Goal: Task Accomplishment & Management: Use online tool/utility

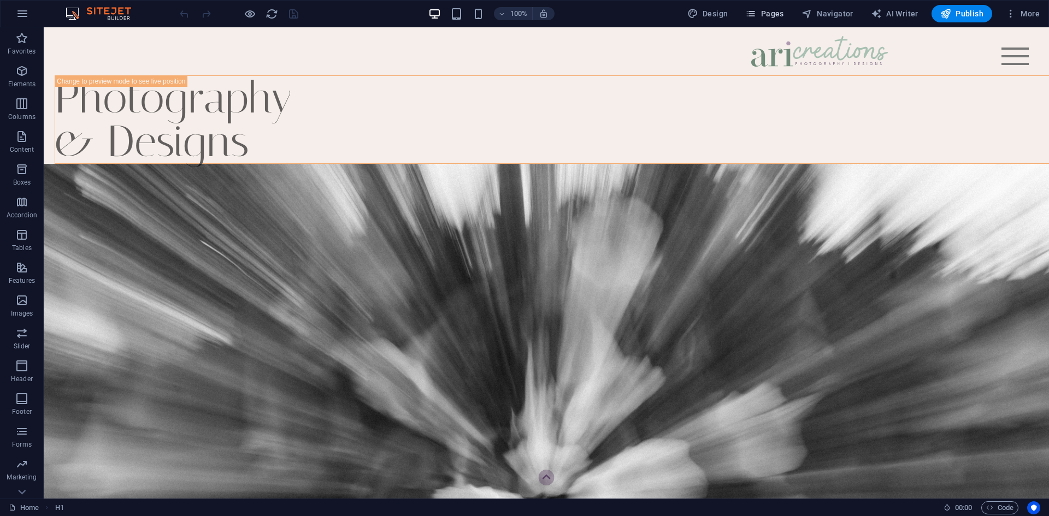
click at [773, 9] on span "Pages" at bounding box center [764, 13] width 38 height 11
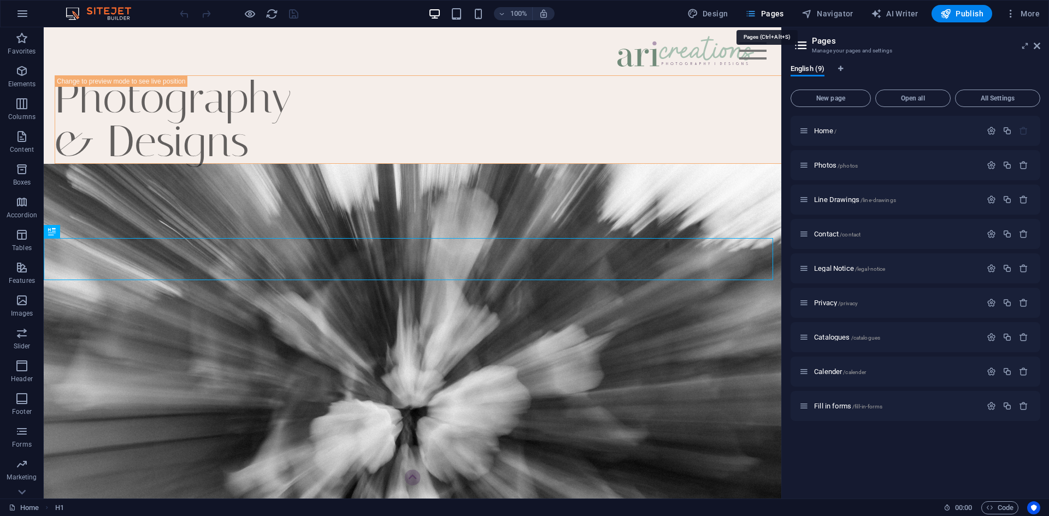
scroll to position [299, 0]
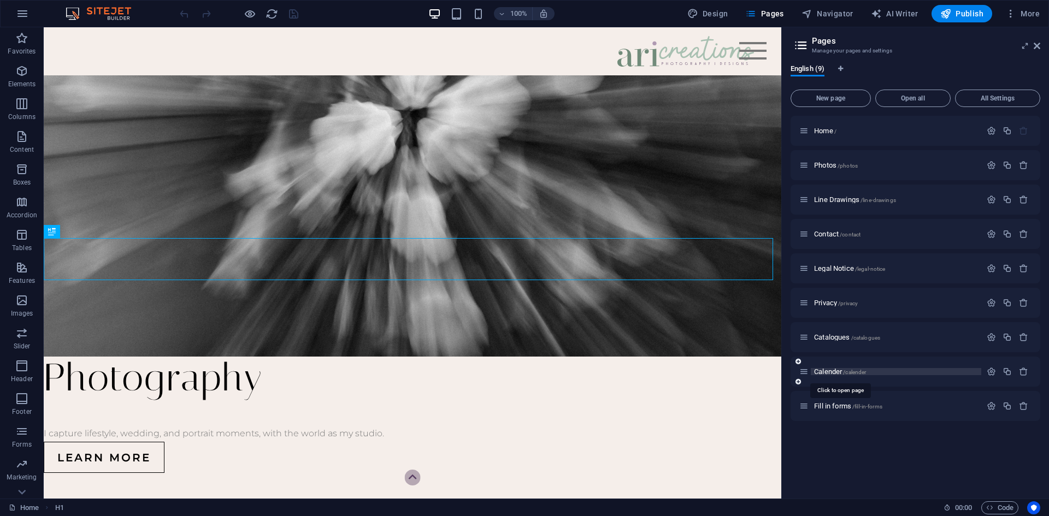
click at [828, 374] on span "Calender /calender" at bounding box center [840, 372] width 52 height 8
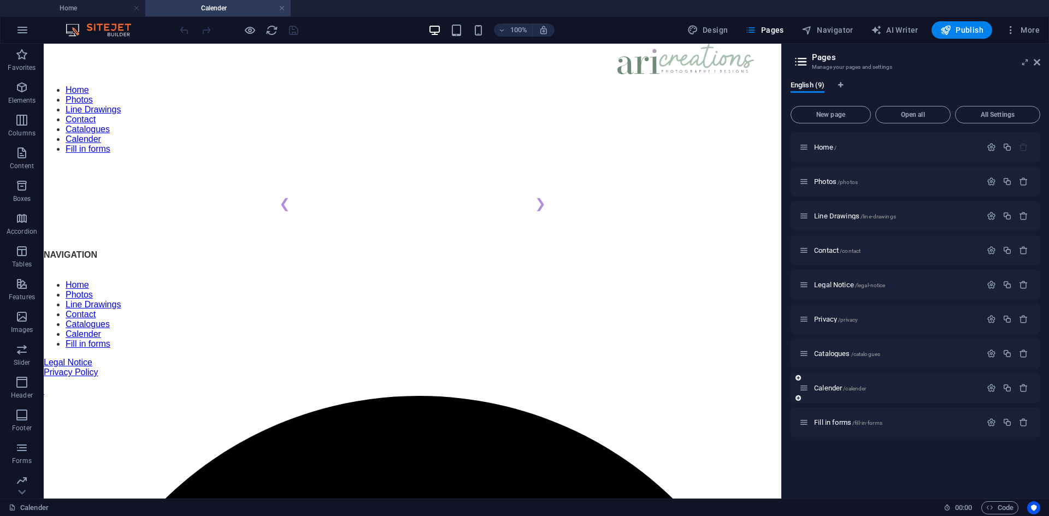
scroll to position [0, 0]
click at [438, 185] on div "Photography Availability ❮ ❯ Close" at bounding box center [412, 207] width 737 height 44
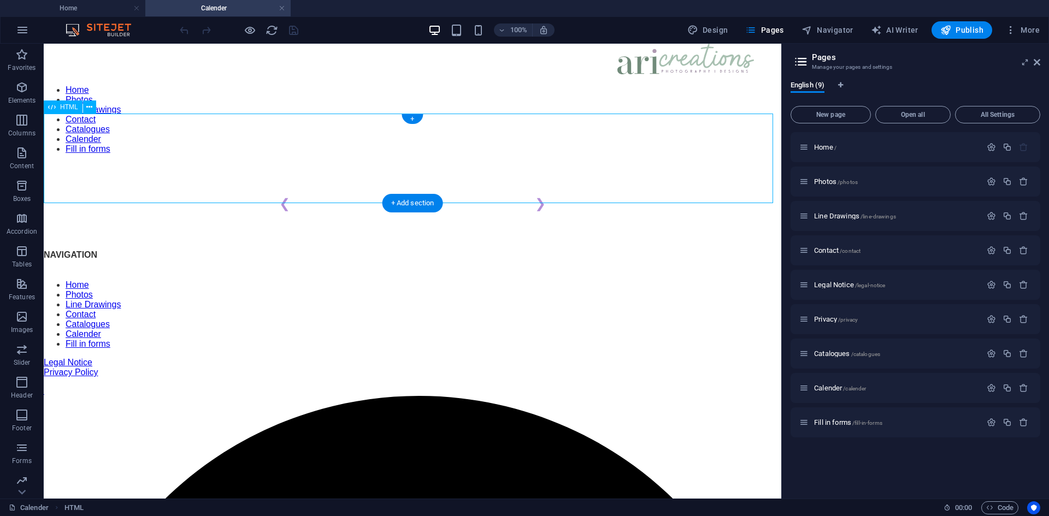
click at [438, 185] on div "Photography Availability ❮ ❯ Close" at bounding box center [412, 207] width 737 height 44
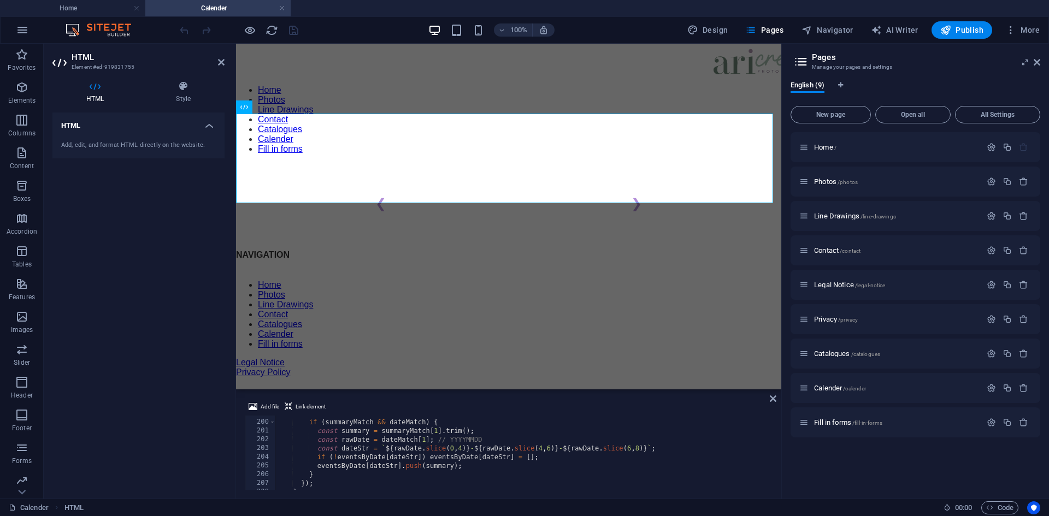
scroll to position [1835, 0]
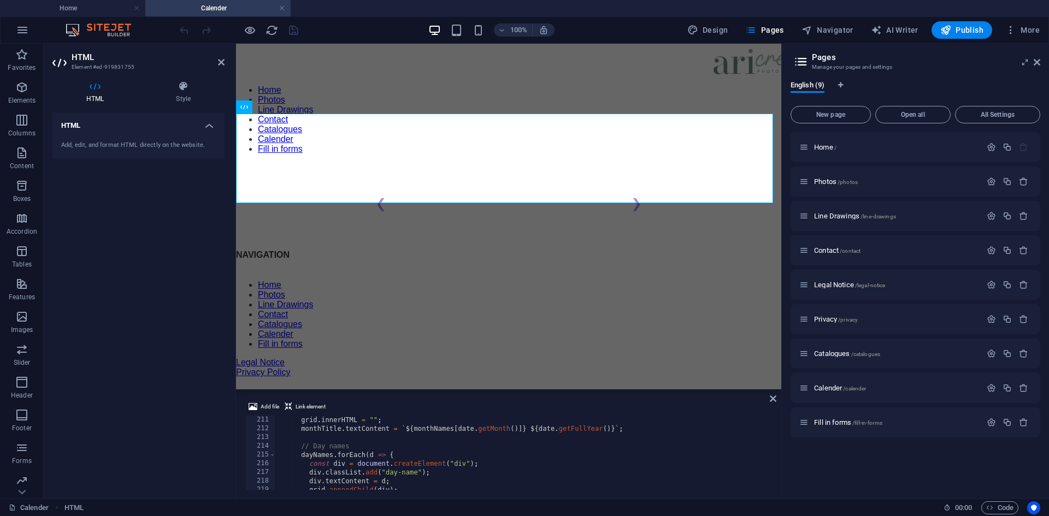
click at [832, 423] on span "Fill in forms /fill-in-forms" at bounding box center [848, 422] width 68 height 8
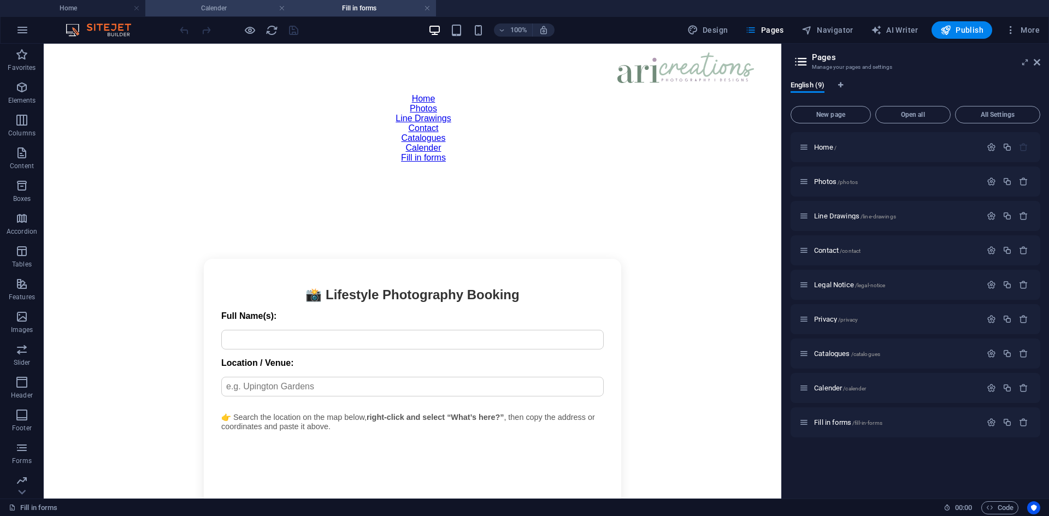
scroll to position [0, 0]
click at [280, 8] on link at bounding box center [282, 8] width 7 height 10
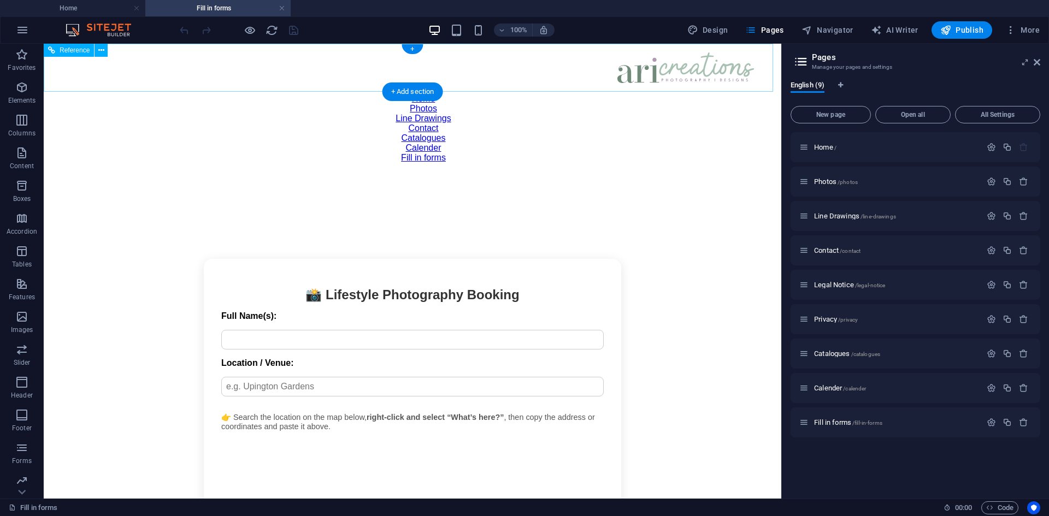
click at [323, 74] on div "Home Photos Line Drawings Contact Catalogues Calender Fill in forms" at bounding box center [412, 112] width 737 height 137
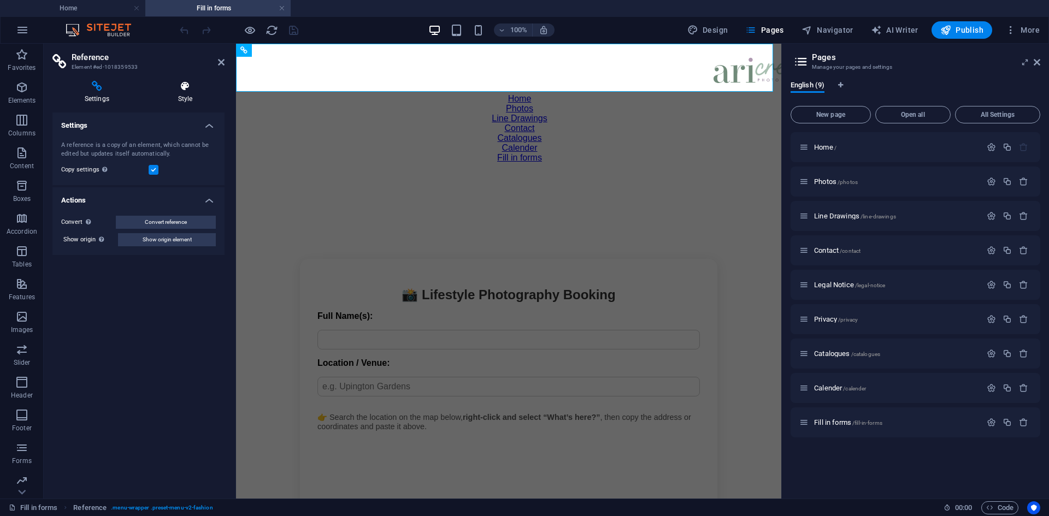
click at [187, 88] on icon at bounding box center [185, 86] width 79 height 11
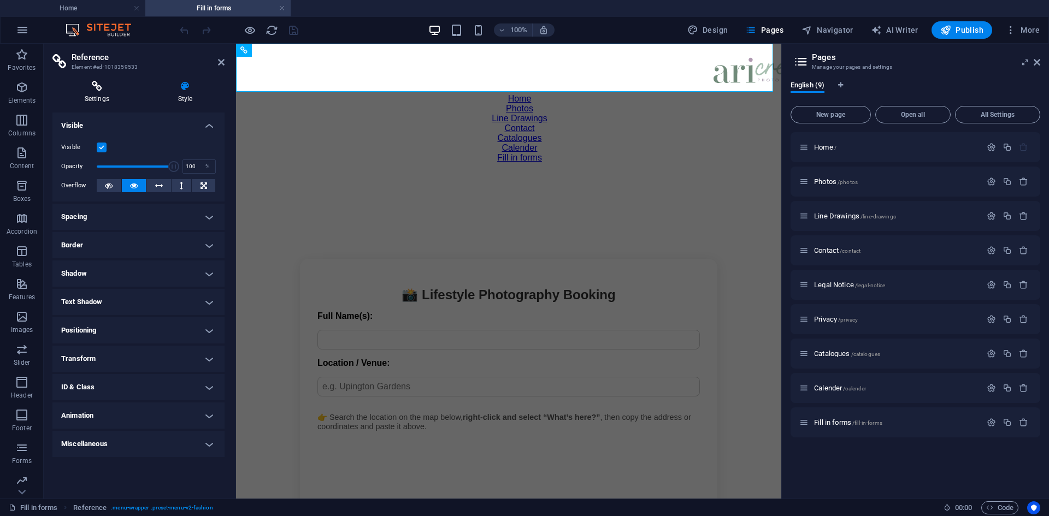
click at [101, 89] on icon at bounding box center [96, 86] width 89 height 11
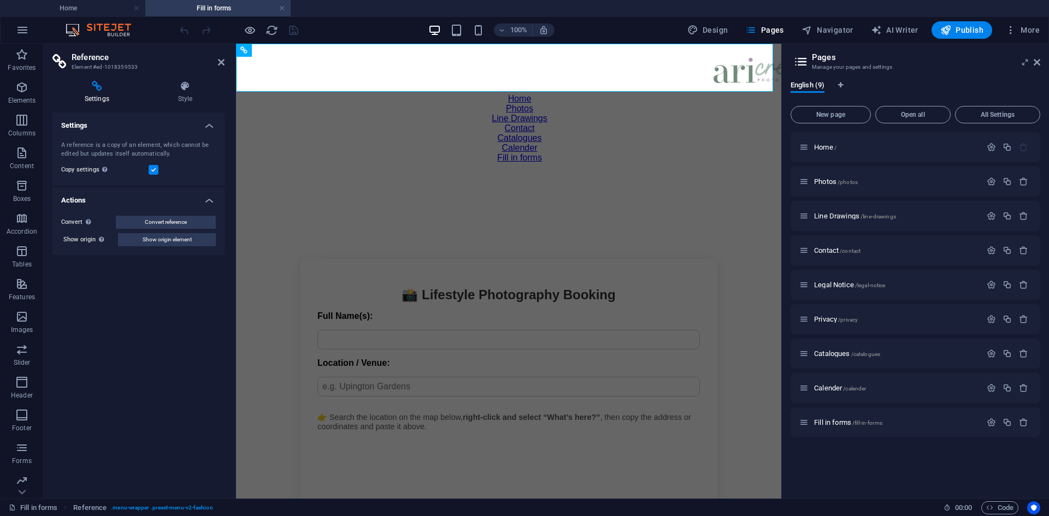
click at [207, 199] on h4 "Actions" at bounding box center [138, 197] width 172 height 20
click at [207, 199] on h4 "Actions" at bounding box center [138, 200] width 172 height 26
click at [191, 94] on h4 "Style" at bounding box center [185, 92] width 79 height 23
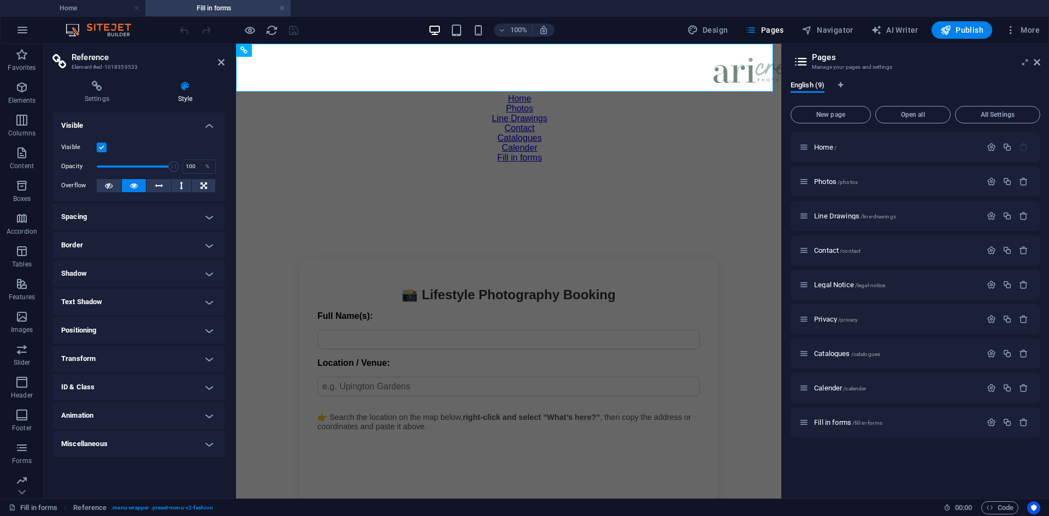
click at [174, 244] on h4 "Border" at bounding box center [138, 245] width 172 height 26
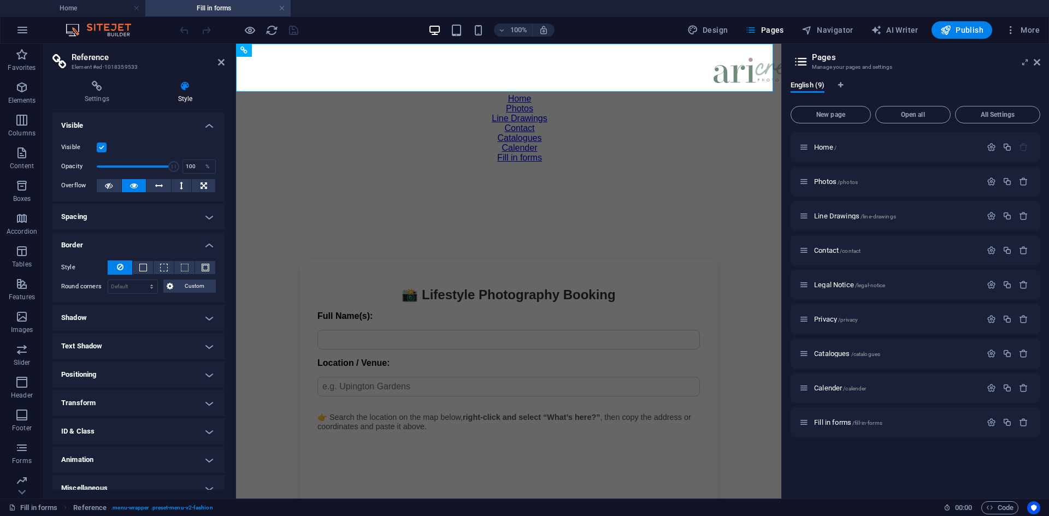
click at [174, 244] on h4 "Border" at bounding box center [138, 242] width 172 height 20
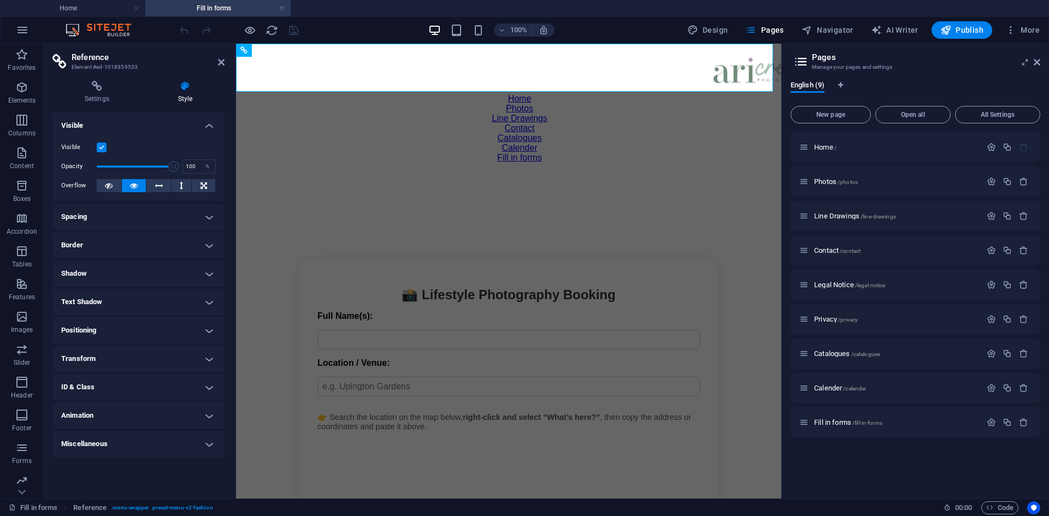
click at [178, 361] on h4 "Transform" at bounding box center [138, 359] width 172 height 26
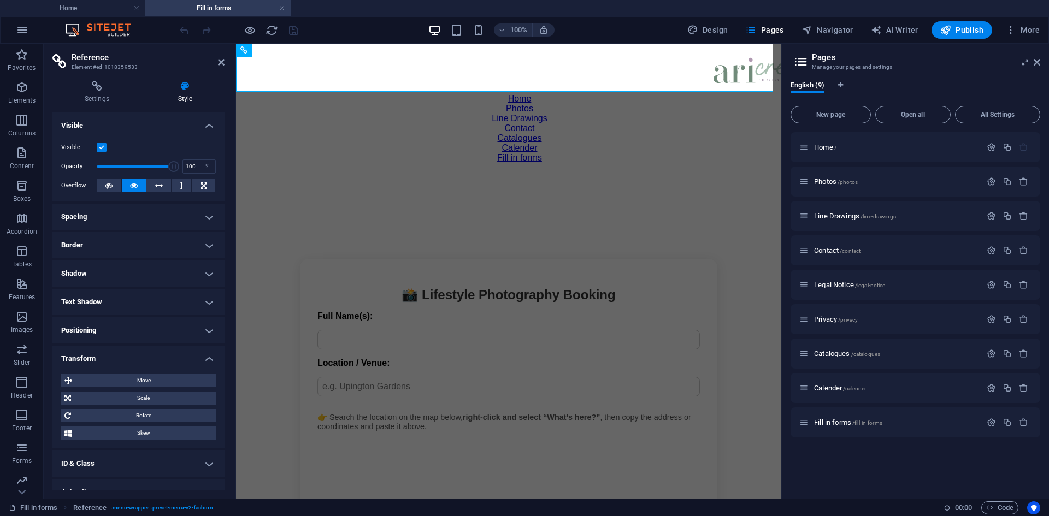
click at [174, 210] on h4 "Spacing" at bounding box center [138, 217] width 172 height 26
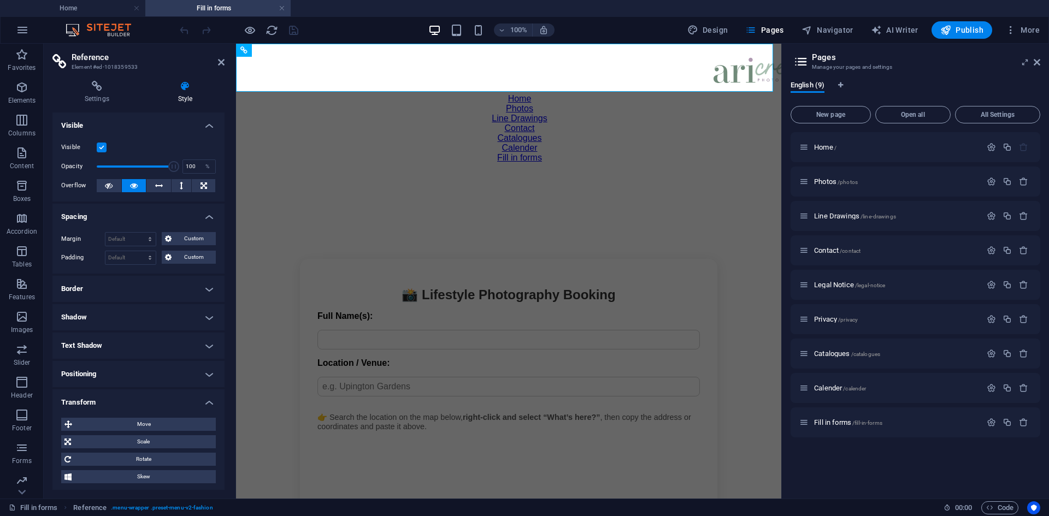
click at [174, 210] on h4 "Spacing" at bounding box center [138, 214] width 172 height 20
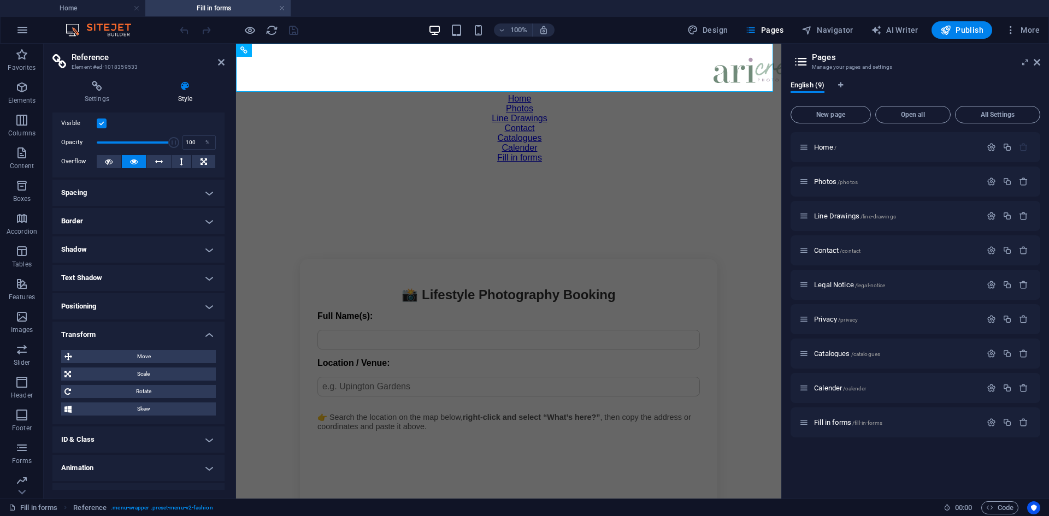
scroll to position [44, 0]
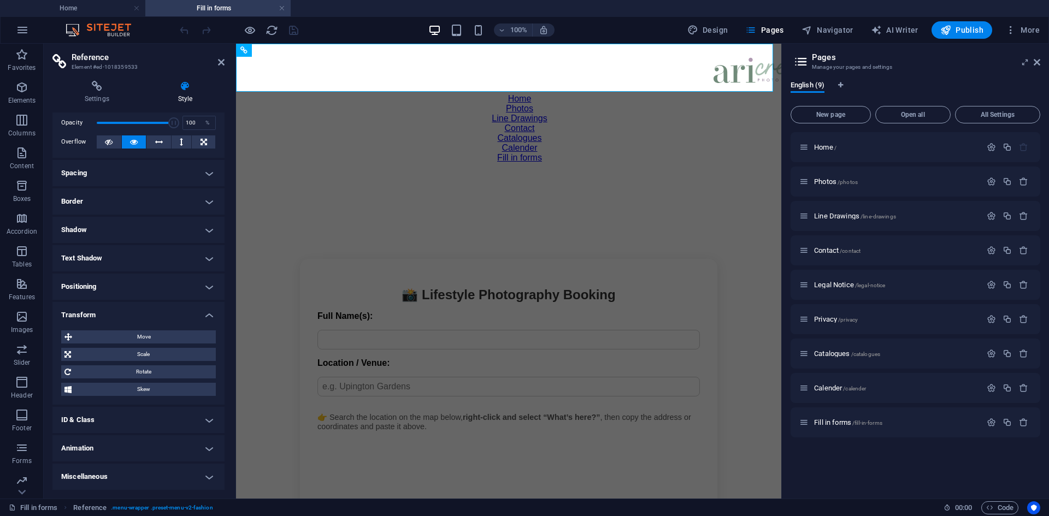
click at [178, 452] on h4 "Animation" at bounding box center [138, 448] width 172 height 26
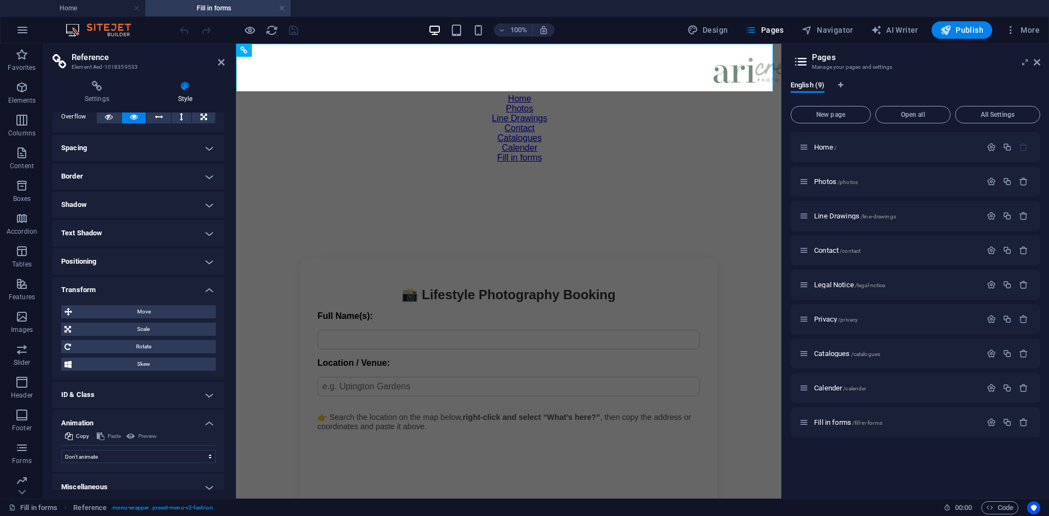
scroll to position [79, 0]
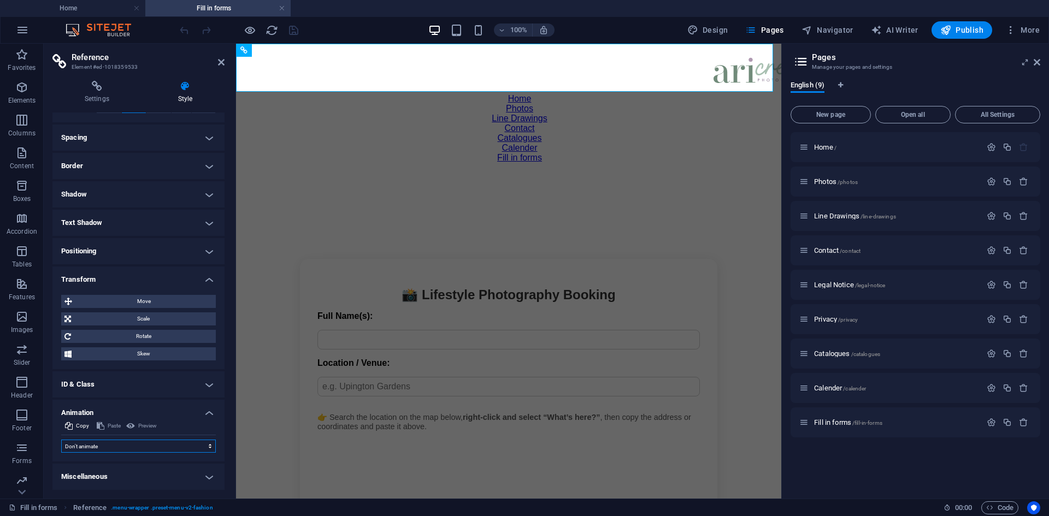
click at [181, 445] on select "Don't animate Show / Hide Slide up/down Zoom in/out Slide left to right Slide r…" at bounding box center [138, 446] width 155 height 13
select select "move-left-to-right"
click at [61, 440] on select "Don't animate Show / Hide Slide up/down Zoom in/out Slide left to right Slide r…" at bounding box center [138, 446] width 155 height 13
select select "scroll"
click at [117, 444] on select "Don't animate Show / Hide Slide up/down Zoom in/out Slide left to right Slide r…" at bounding box center [138, 446] width 155 height 13
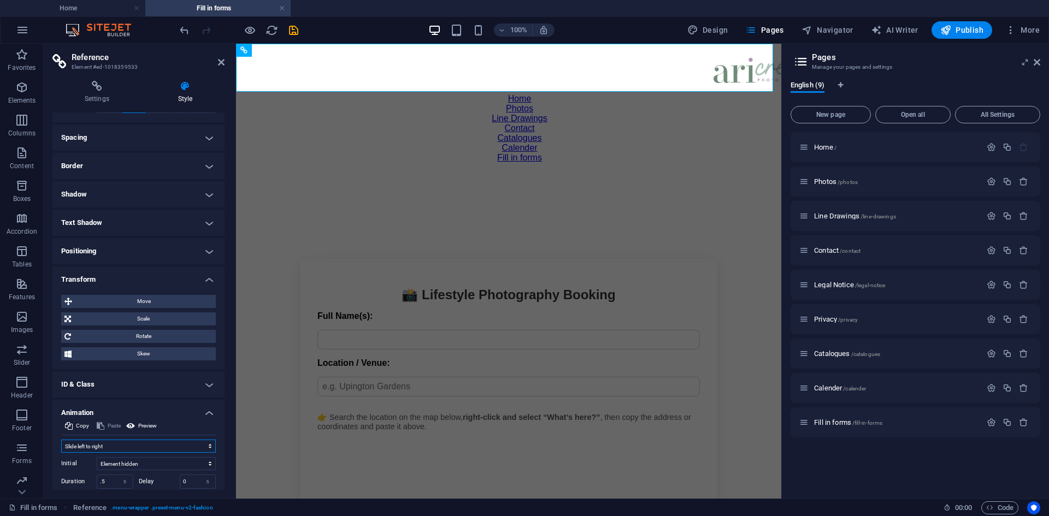
select select "fade"
click at [61, 440] on select "Don't animate Show / Hide Slide up/down Zoom in/out Slide left to right Slide r…" at bounding box center [138, 446] width 155 height 13
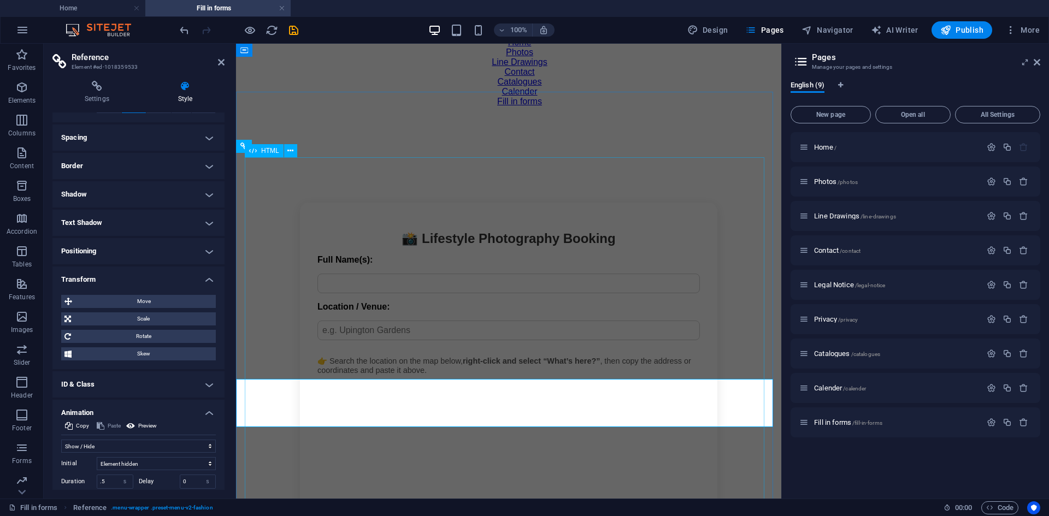
scroll to position [0, 0]
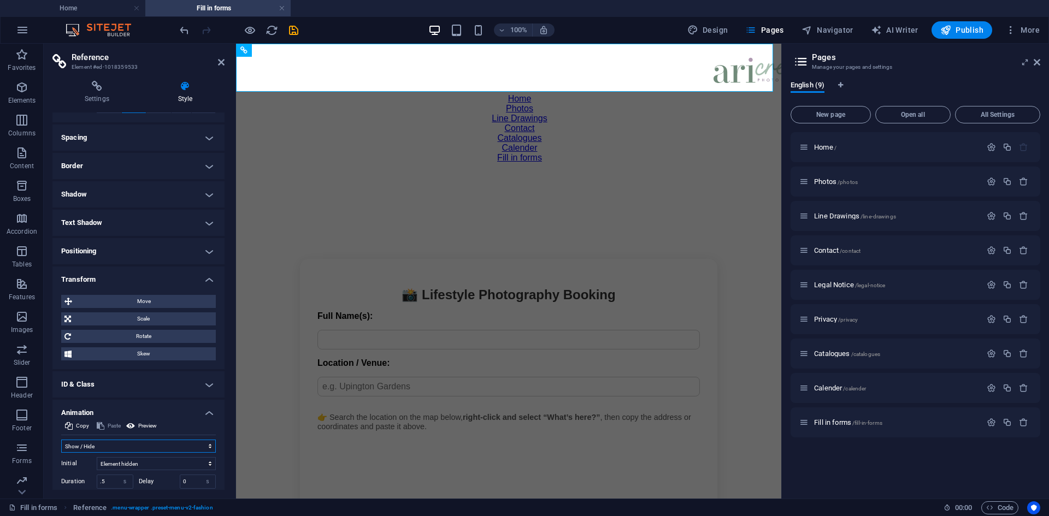
click at [128, 442] on select "Don't animate Show / Hide Slide up/down Zoom in/out Slide left to right Slide r…" at bounding box center [138, 446] width 155 height 13
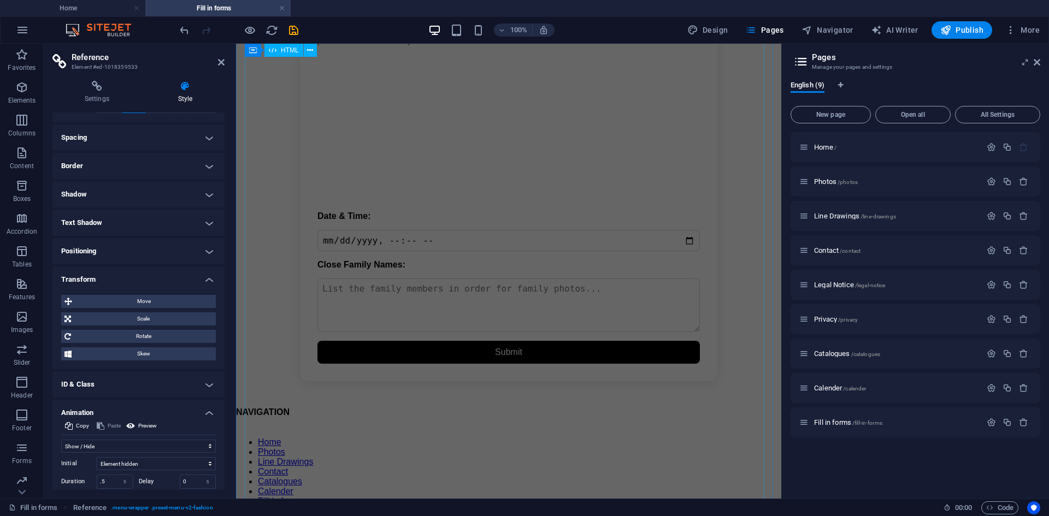
scroll to position [983, 0]
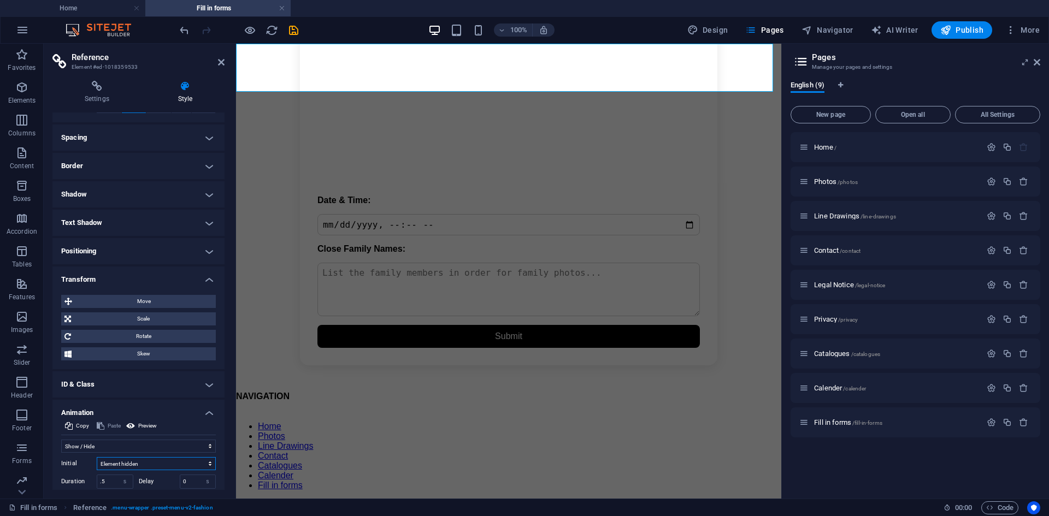
click at [156, 460] on select "Element hidden Element shown" at bounding box center [156, 463] width 119 height 13
click at [97, 457] on select "Element hidden Element shown" at bounding box center [156, 463] width 119 height 13
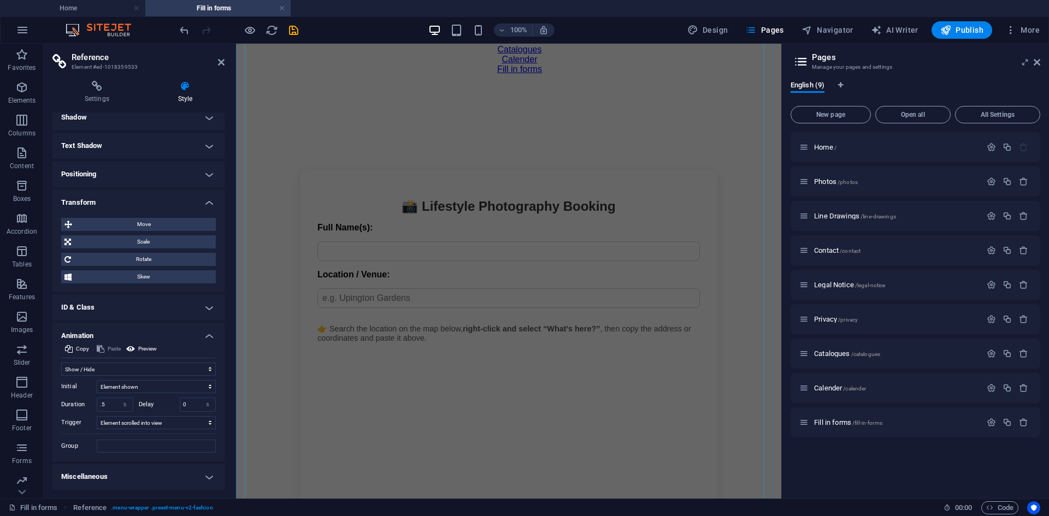
scroll to position [218, 0]
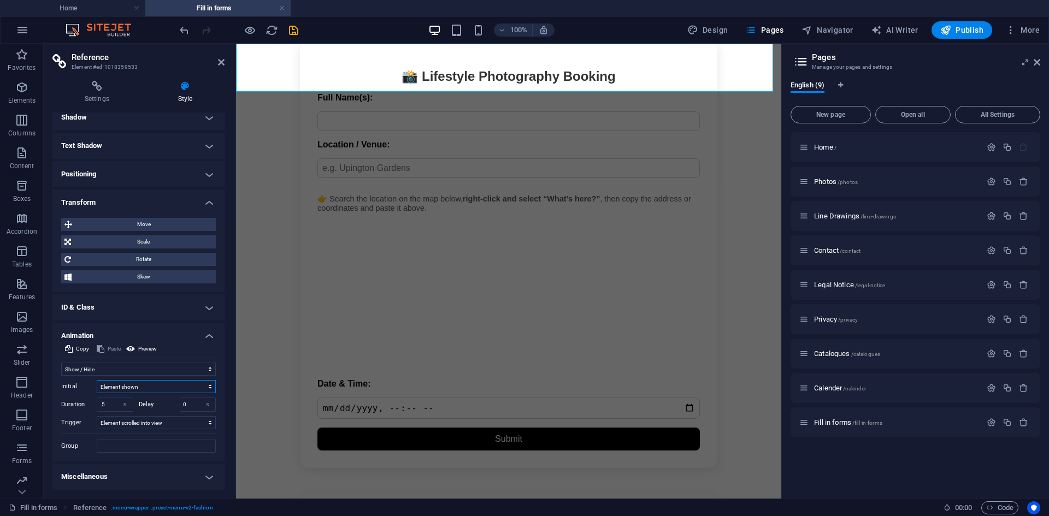
click at [173, 391] on select "Element hidden Element shown" at bounding box center [156, 386] width 119 height 13
select select "hide"
click at [97, 380] on select "Element hidden Element shown" at bounding box center [156, 386] width 119 height 13
click at [152, 368] on select "Don't animate Show / Hide Slide up/down Zoom in/out Slide left to right Slide r…" at bounding box center [138, 369] width 155 height 13
click at [61, 363] on select "Don't animate Show / Hide Slide up/down Zoom in/out Slide left to right Slide r…" at bounding box center [138, 369] width 155 height 13
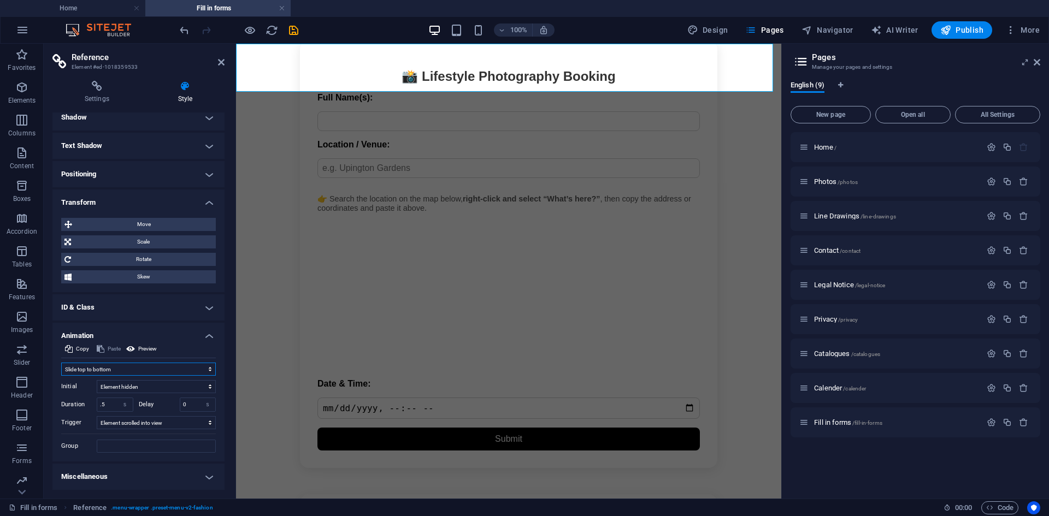
click at [130, 373] on select "Don't animate Show / Hide Slide up/down Zoom in/out Slide left to right Slide r…" at bounding box center [138, 369] width 155 height 13
click at [61, 363] on select "Don't animate Show / Hide Slide up/down Zoom in/out Slide left to right Slide r…" at bounding box center [138, 369] width 155 height 13
click at [105, 367] on select "Don't animate Show / Hide Slide up/down Zoom in/out Slide left to right Slide r…" at bounding box center [138, 369] width 155 height 13
select select "fade"
click at [61, 363] on select "Don't animate Show / Hide Slide up/down Zoom in/out Slide left to right Slide r…" at bounding box center [138, 369] width 155 height 13
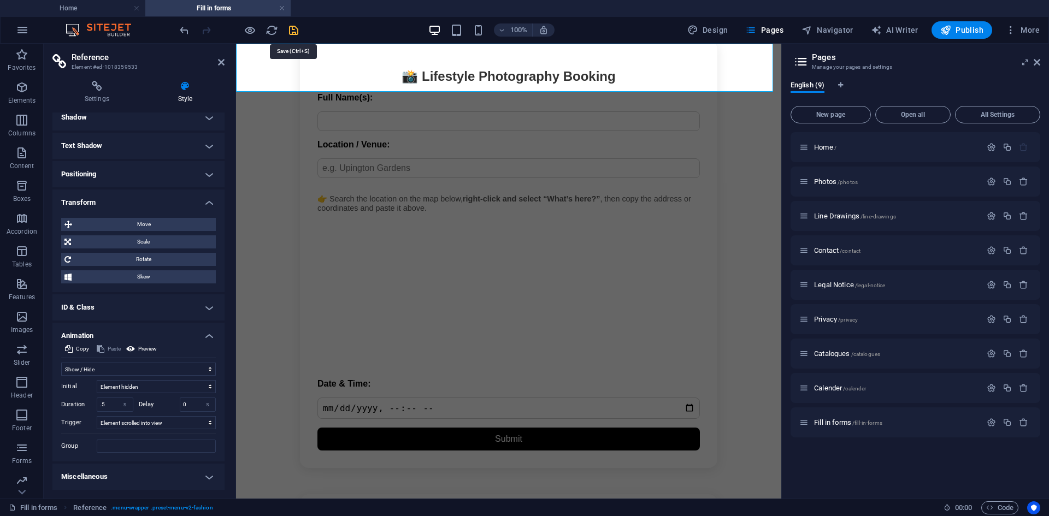
click at [296, 29] on icon "save" at bounding box center [293, 30] width 13 height 13
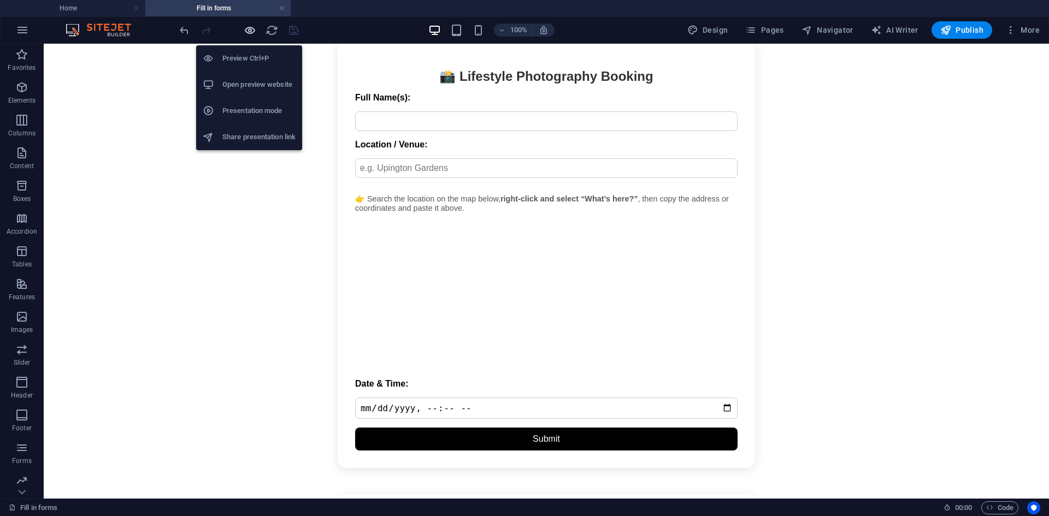
click at [252, 31] on icon "button" at bounding box center [250, 30] width 13 height 13
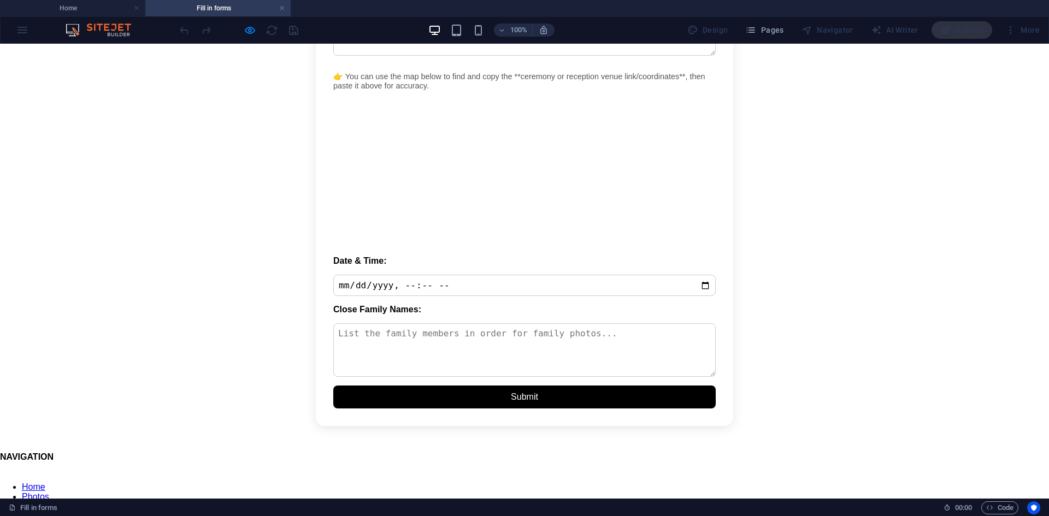
scroll to position [929, 0]
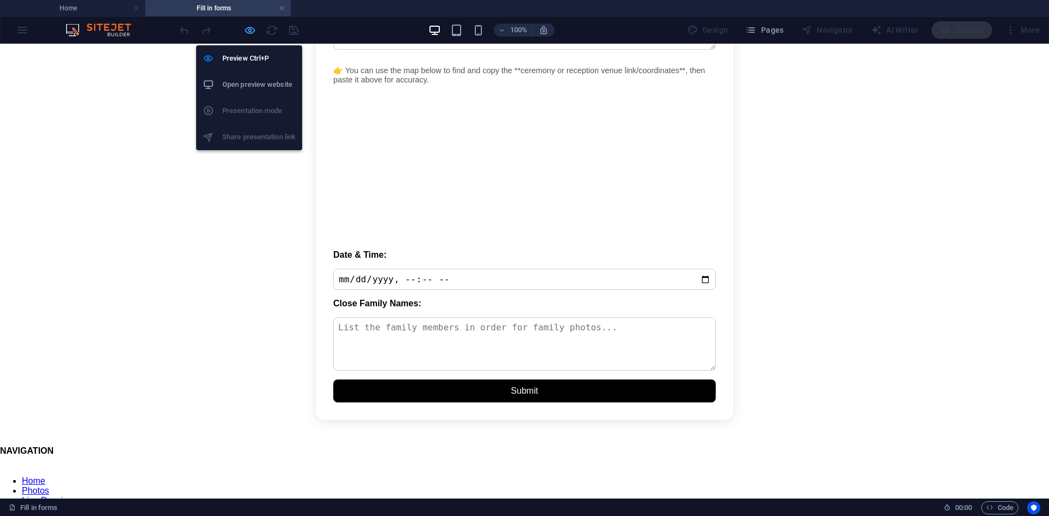
click at [247, 29] on icon "button" at bounding box center [250, 30] width 13 height 13
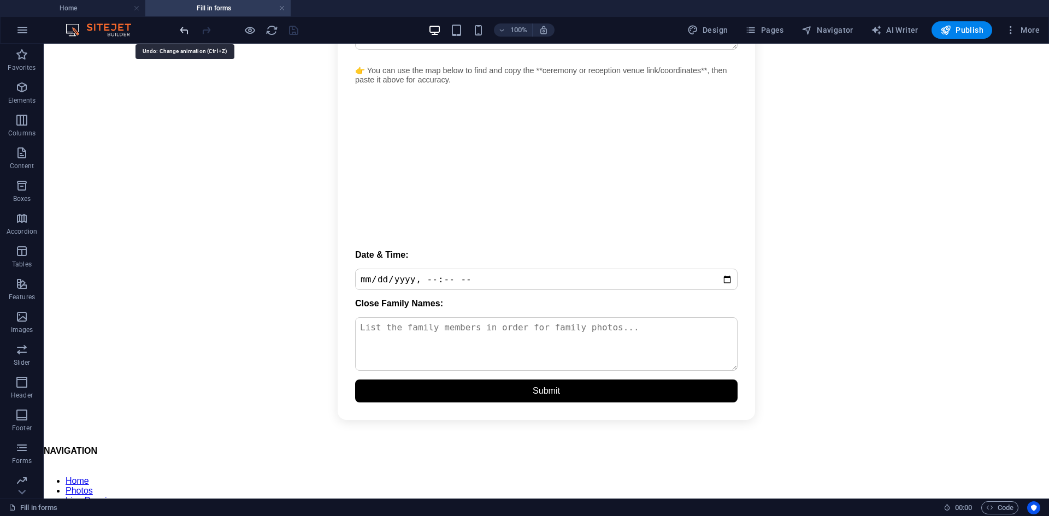
click at [183, 29] on icon "undo" at bounding box center [184, 30] width 13 height 13
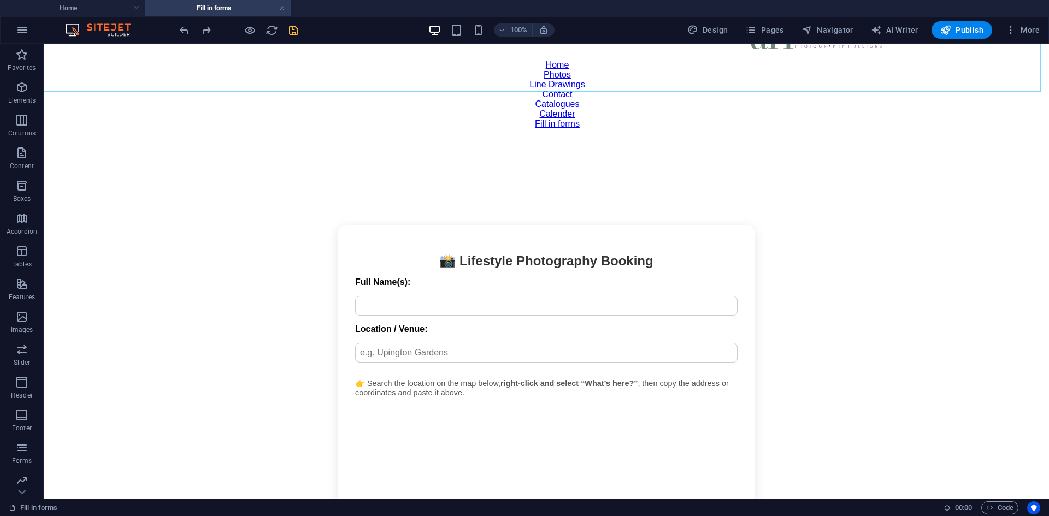
scroll to position [0, 0]
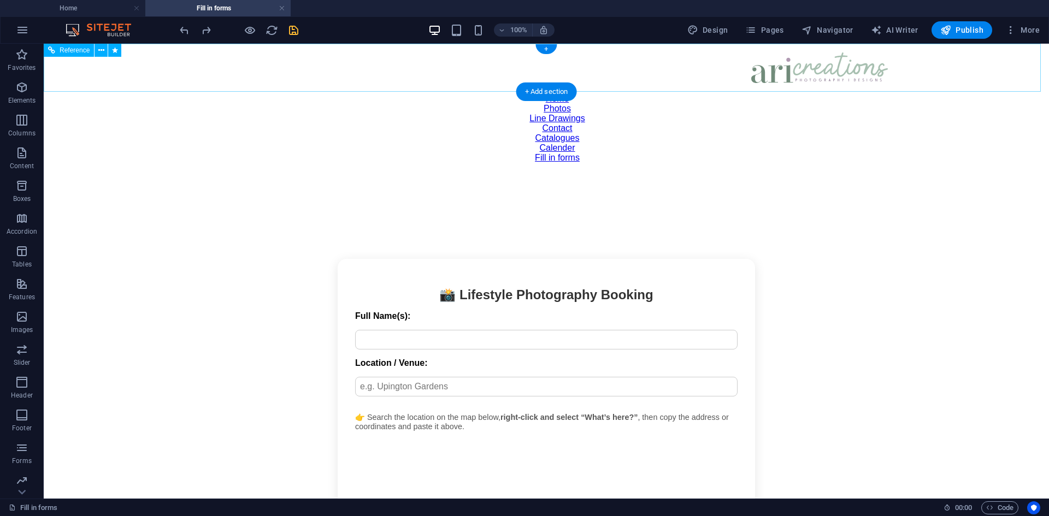
click at [578, 74] on figure at bounding box center [819, 68] width 1005 height 33
select select "move-bottom-to-top"
select select "s"
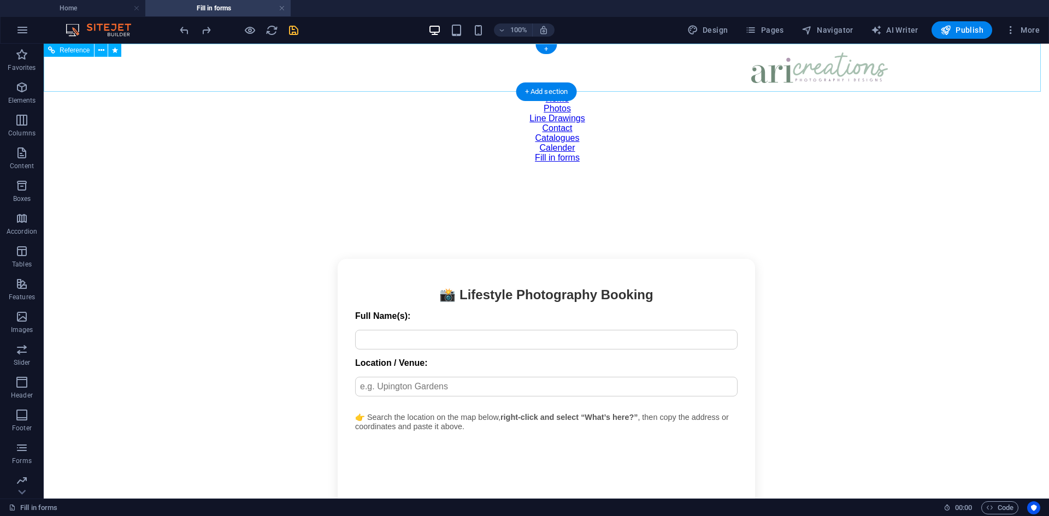
select select "scroll"
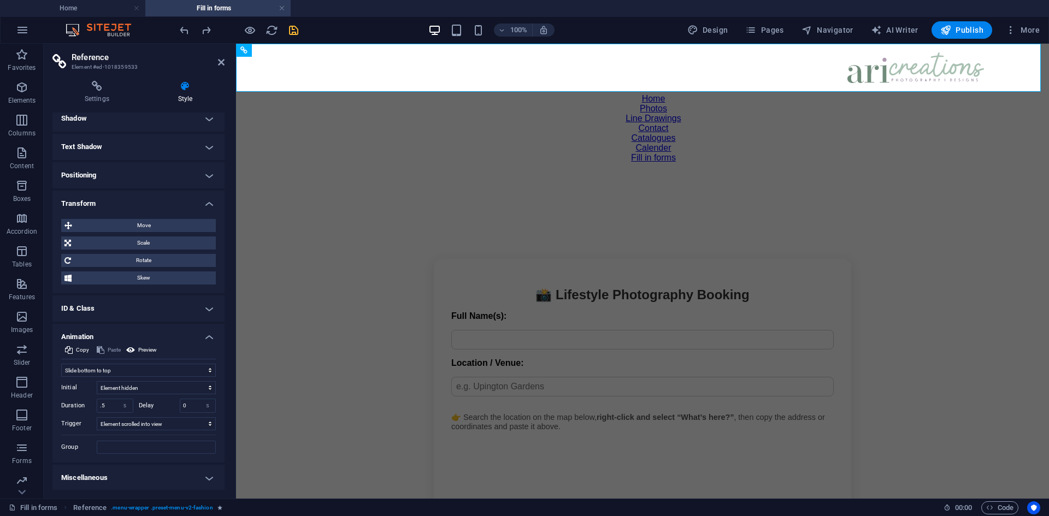
scroll to position [156, 0]
click at [137, 371] on select "Don't animate Show / Hide Slide up/down Zoom in/out Slide left to right Slide r…" at bounding box center [138, 369] width 155 height 13
select select "move-right-to-left"
click at [61, 363] on select "Don't animate Show / Hide Slide up/down Zoom in/out Slide left to right Slide r…" at bounding box center [138, 369] width 155 height 13
click at [291, 32] on icon "save" at bounding box center [293, 30] width 13 height 13
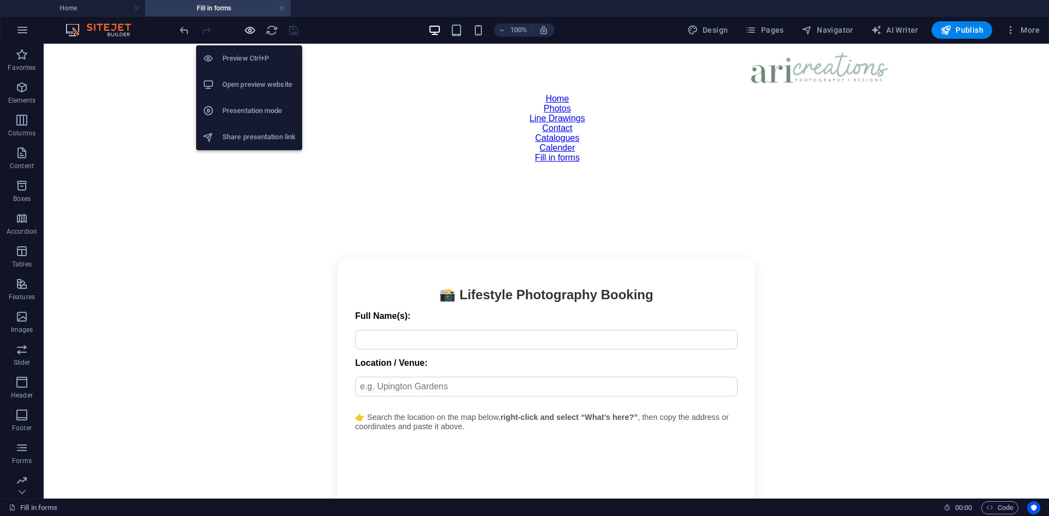
click at [252, 32] on icon "button" at bounding box center [250, 30] width 13 height 13
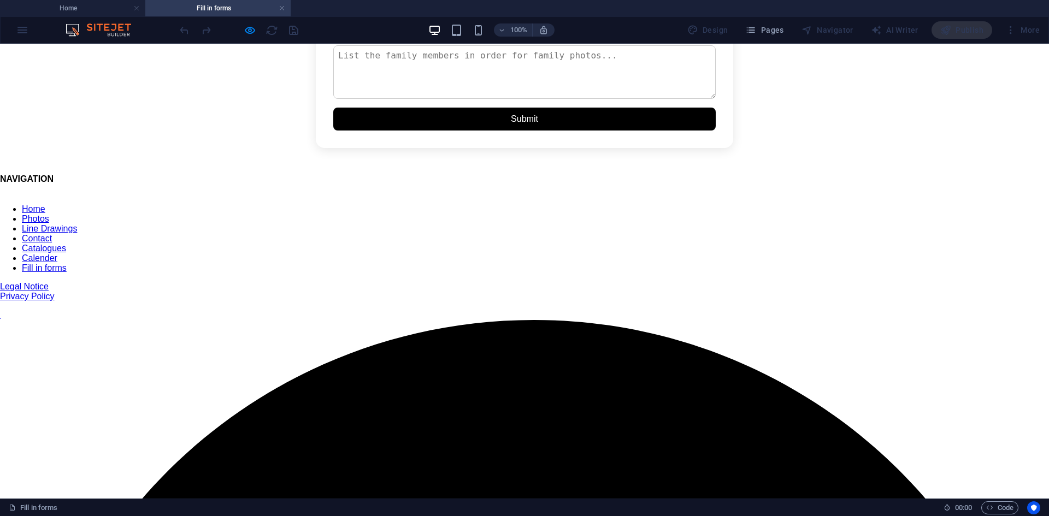
scroll to position [1202, 0]
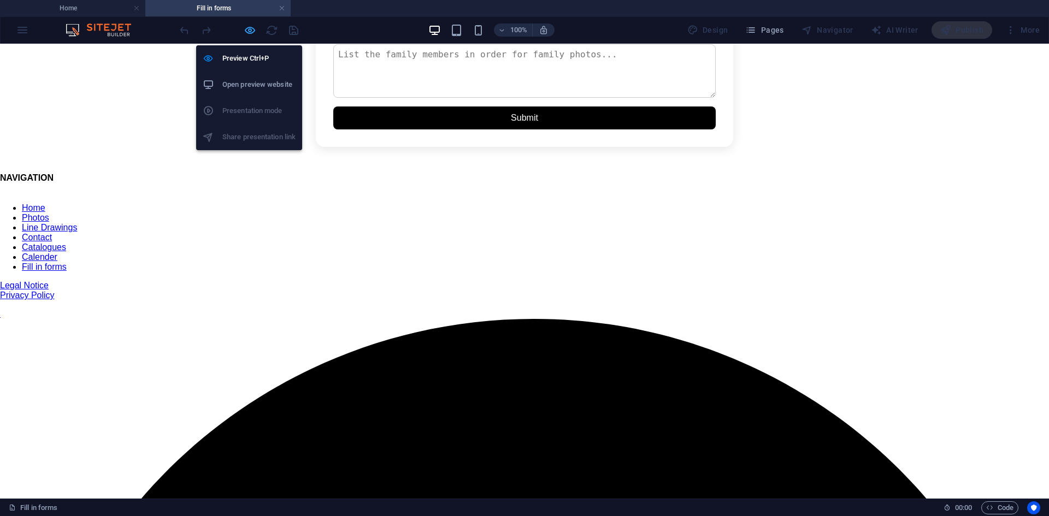
click at [251, 29] on icon "button" at bounding box center [250, 30] width 13 height 13
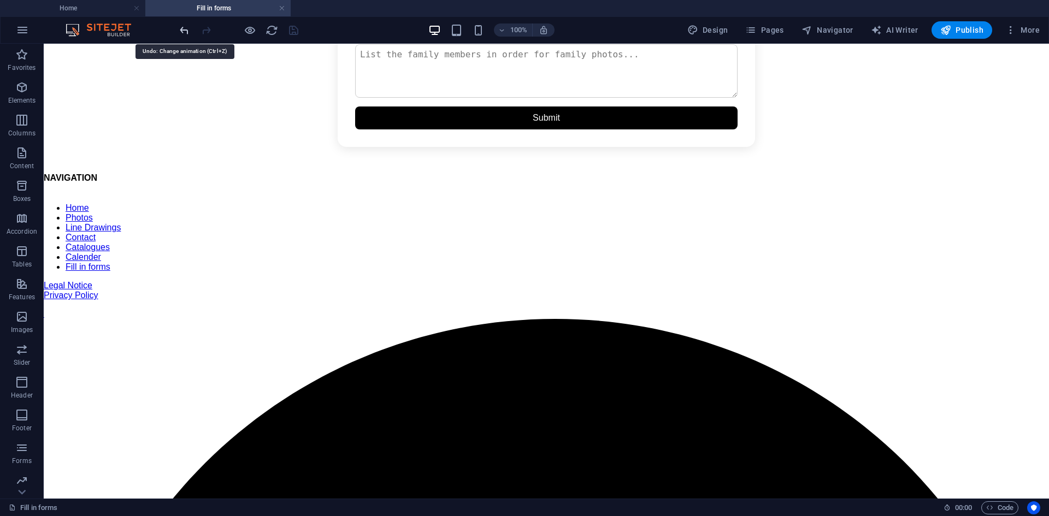
click at [179, 32] on icon "undo" at bounding box center [184, 30] width 13 height 13
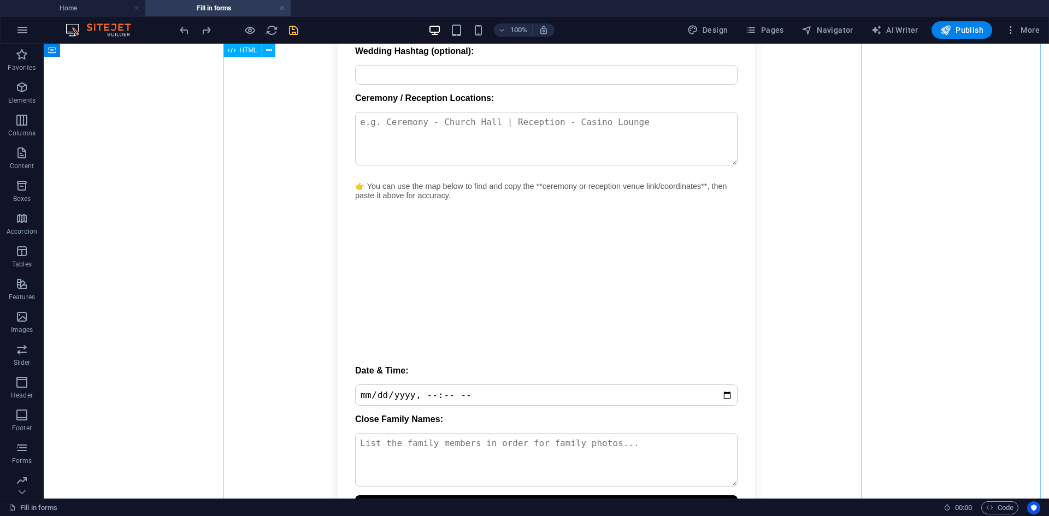
scroll to position [601, 0]
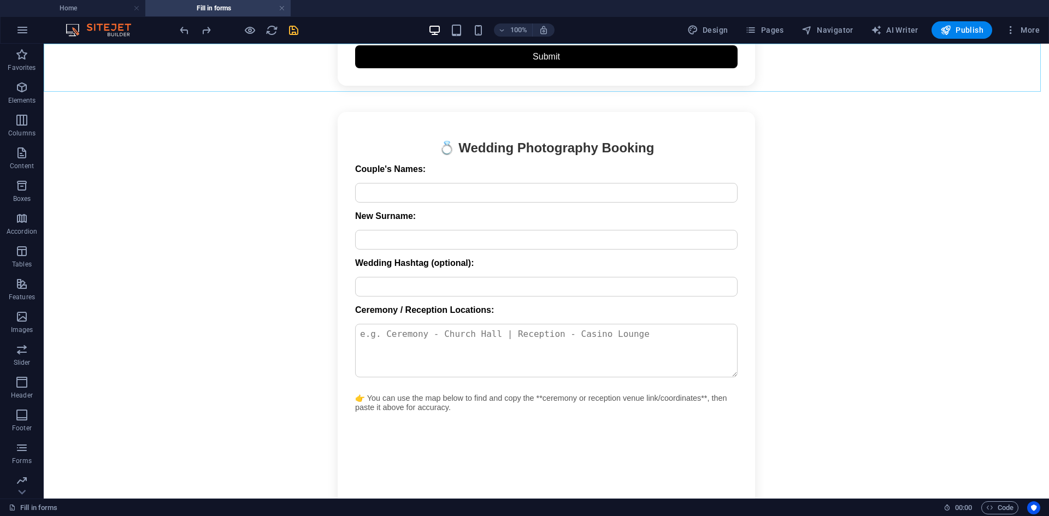
select select "move-bottom-to-top"
select select "s"
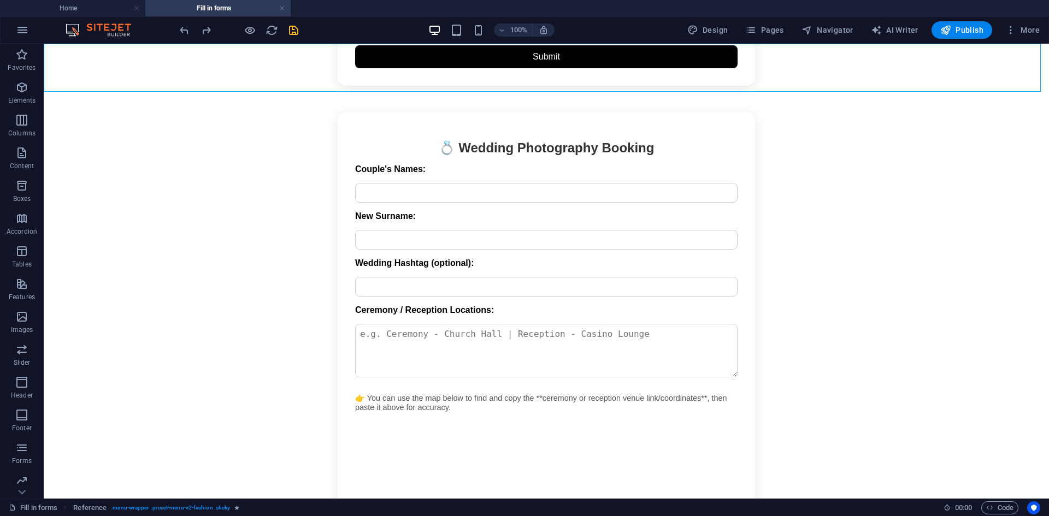
select select "scroll"
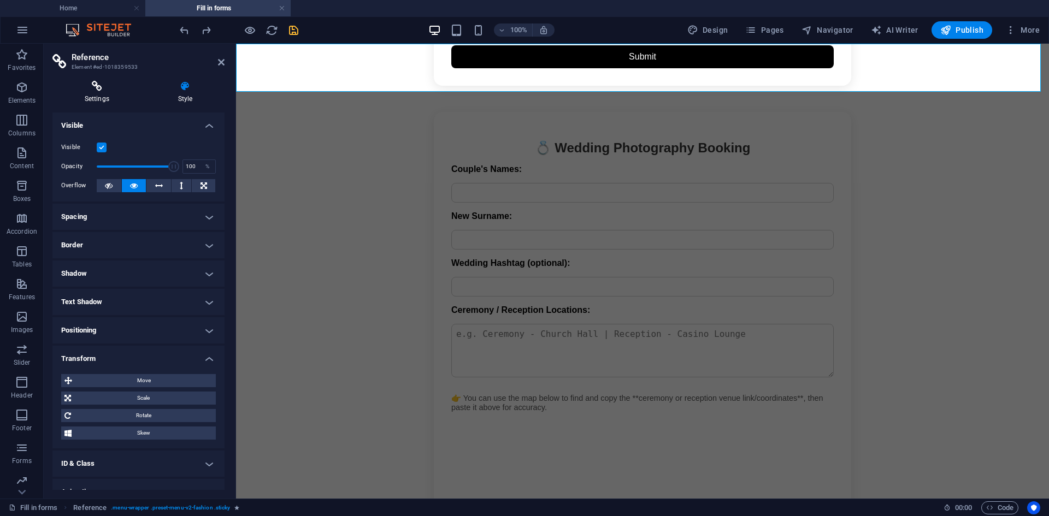
click at [92, 85] on icon at bounding box center [96, 86] width 89 height 11
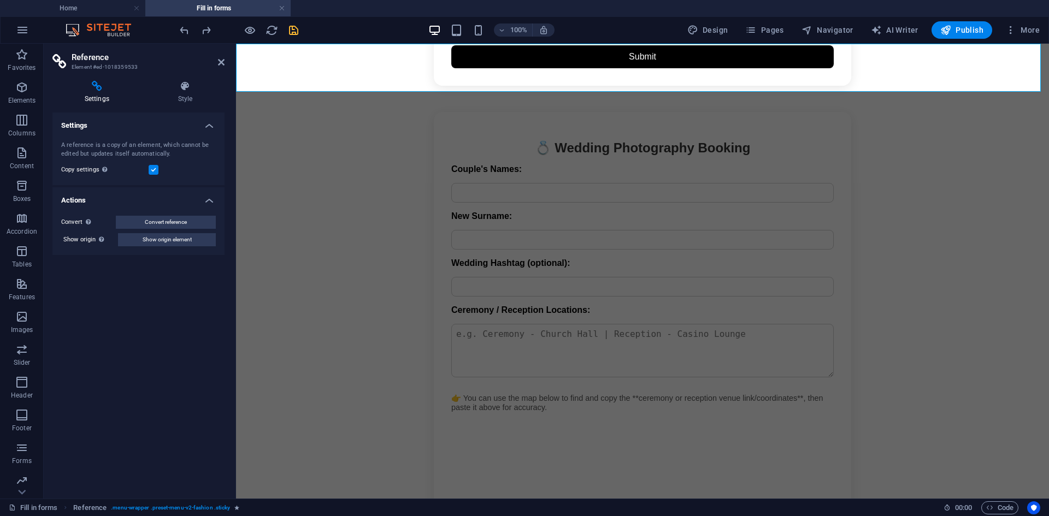
click at [151, 169] on label at bounding box center [154, 170] width 10 height 10
click at [0, 0] on input "Copy settings Use the same settings (flex, animation, position, style) as for t…" at bounding box center [0, 0] width 0 height 0
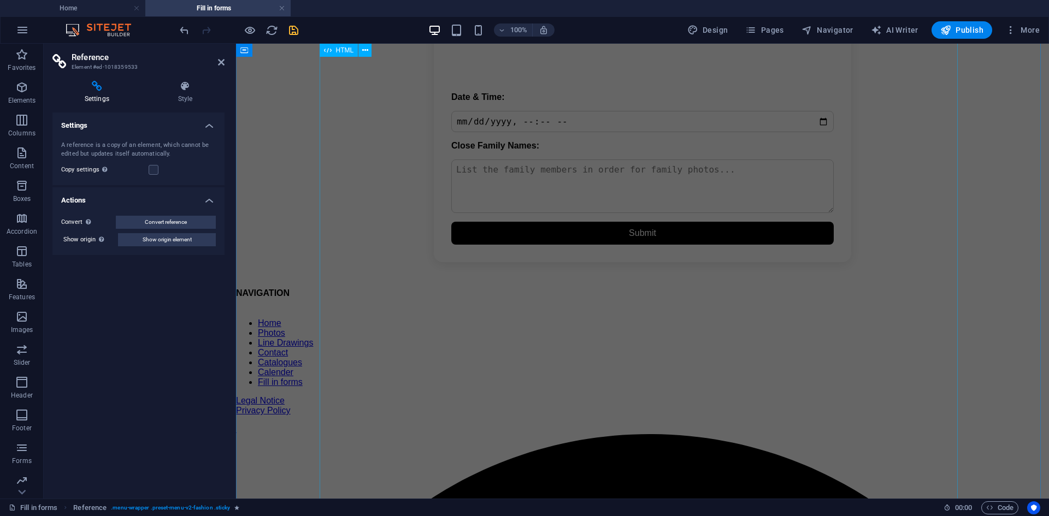
scroll to position [1256, 0]
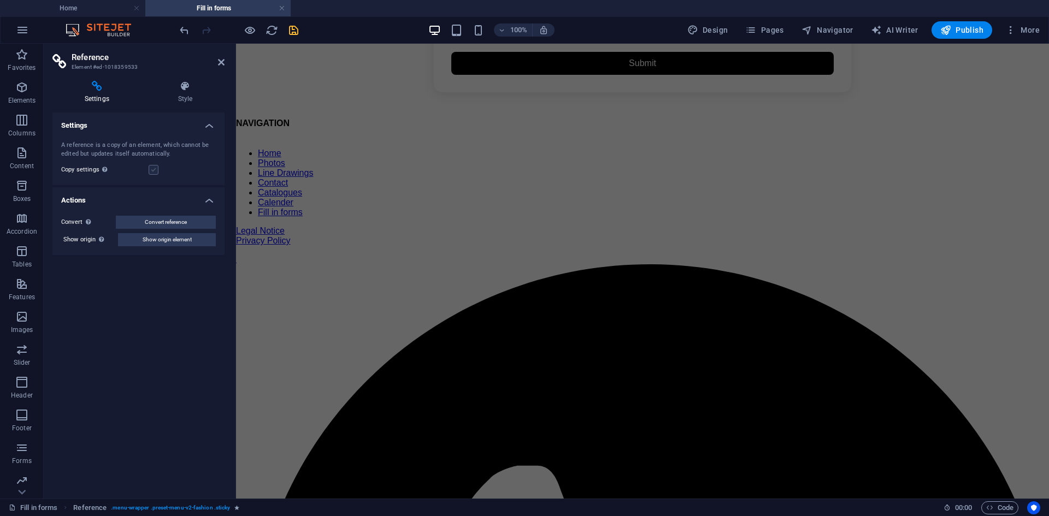
click at [151, 170] on label at bounding box center [154, 170] width 10 height 10
click at [0, 0] on input "Copy settings Use the same settings (flex, animation, position, style) as for t…" at bounding box center [0, 0] width 0 height 0
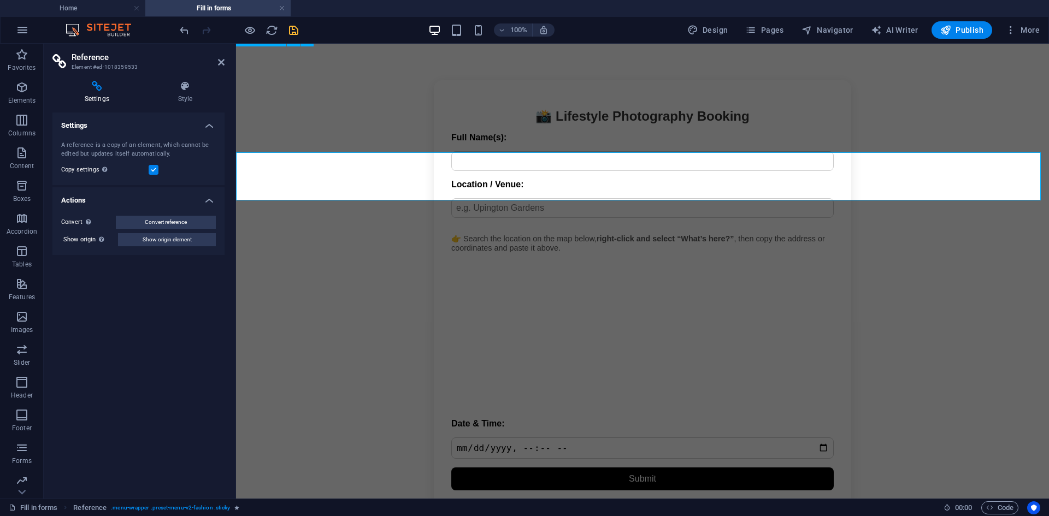
scroll to position [164, 0]
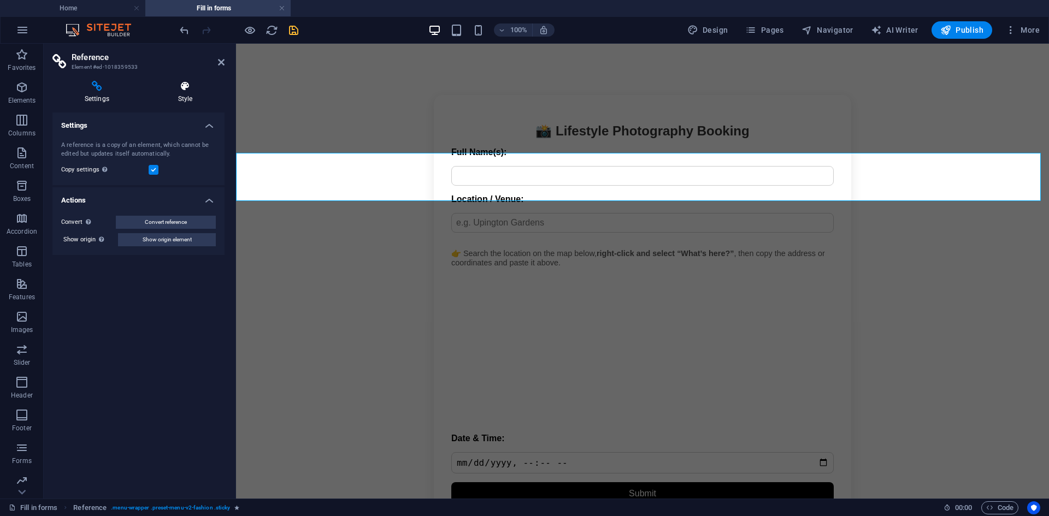
click at [192, 98] on h4 "Style" at bounding box center [185, 92] width 79 height 23
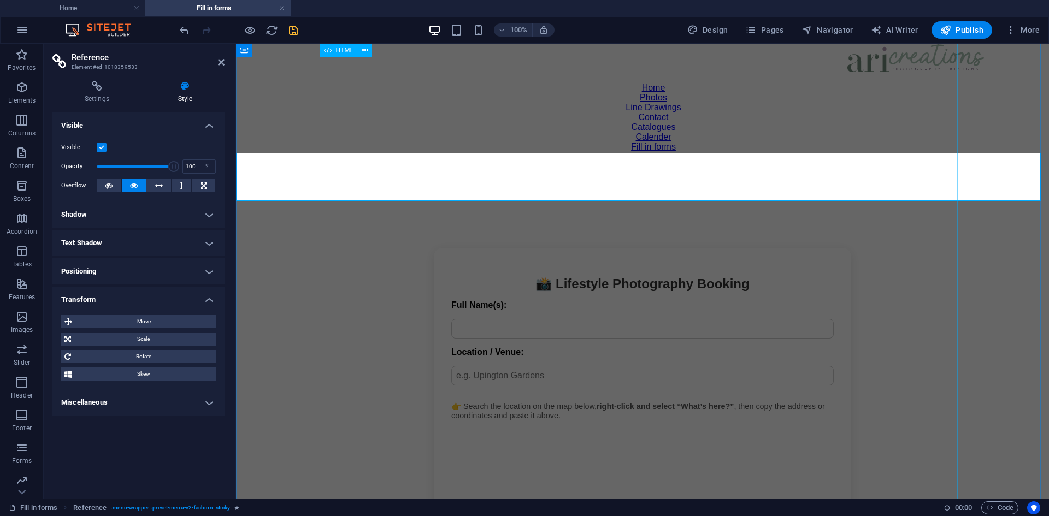
scroll to position [0, 0]
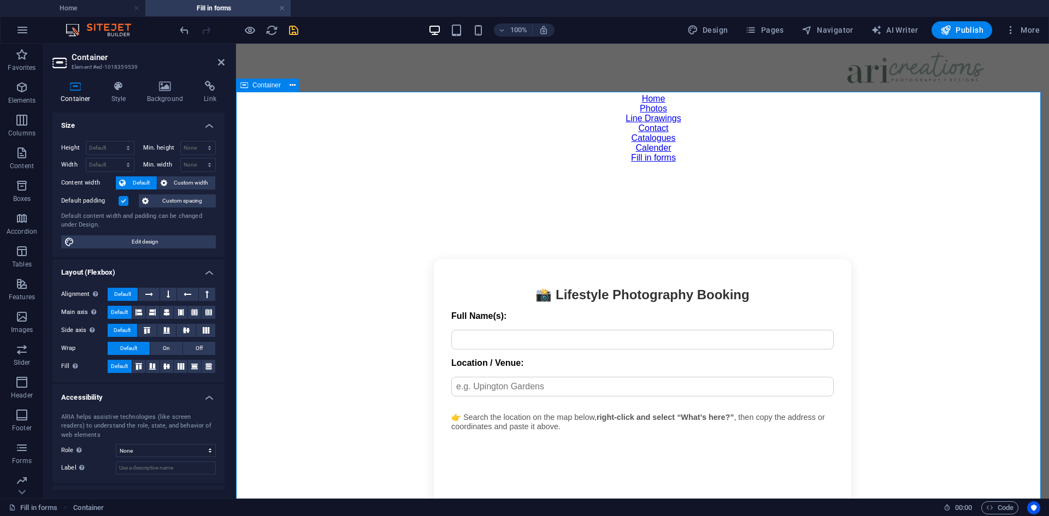
click at [211, 88] on icon at bounding box center [210, 86] width 29 height 11
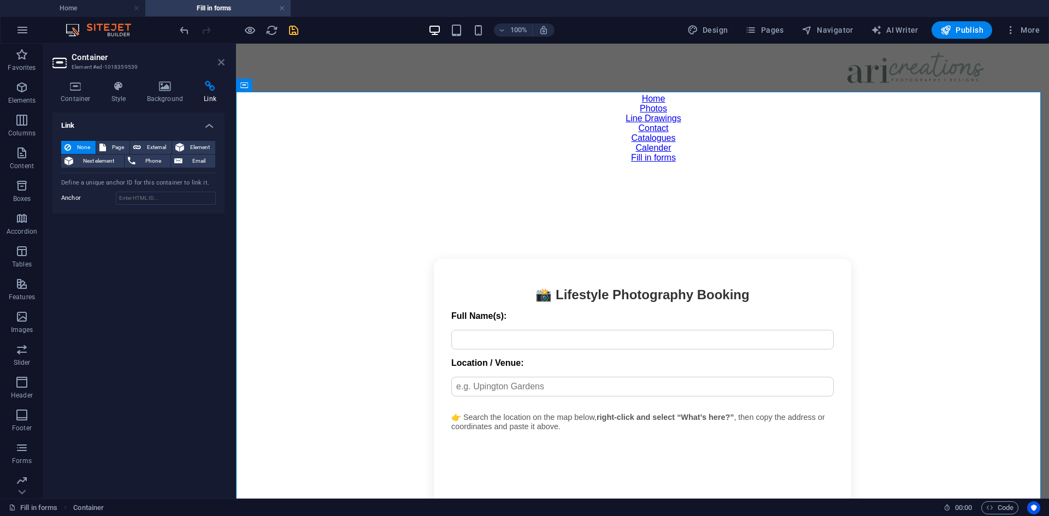
click at [219, 61] on icon at bounding box center [221, 62] width 7 height 9
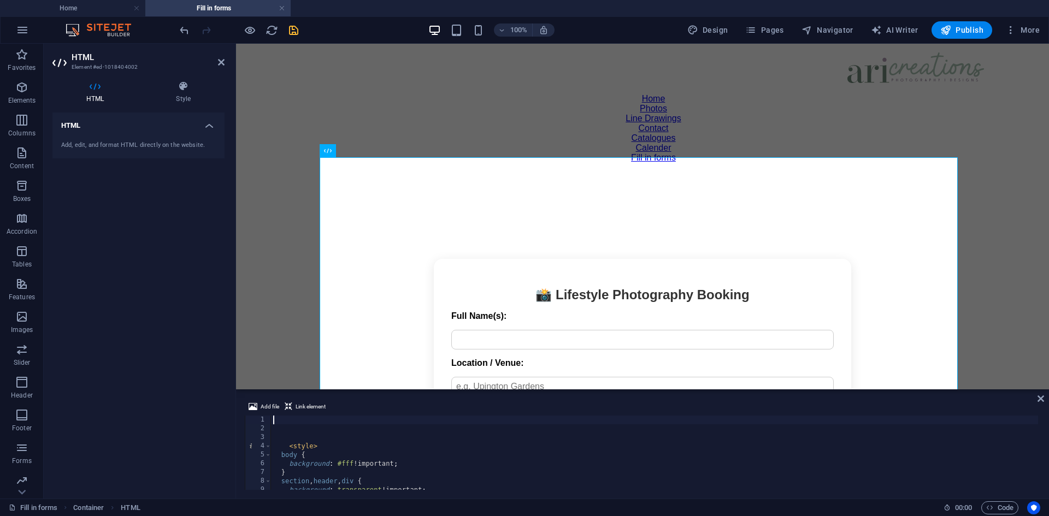
scroll to position [33, 0]
click at [380, 457] on div "< style > body { background : #fff !important ; } section , header , div { back…" at bounding box center [1039, 454] width 1536 height 90
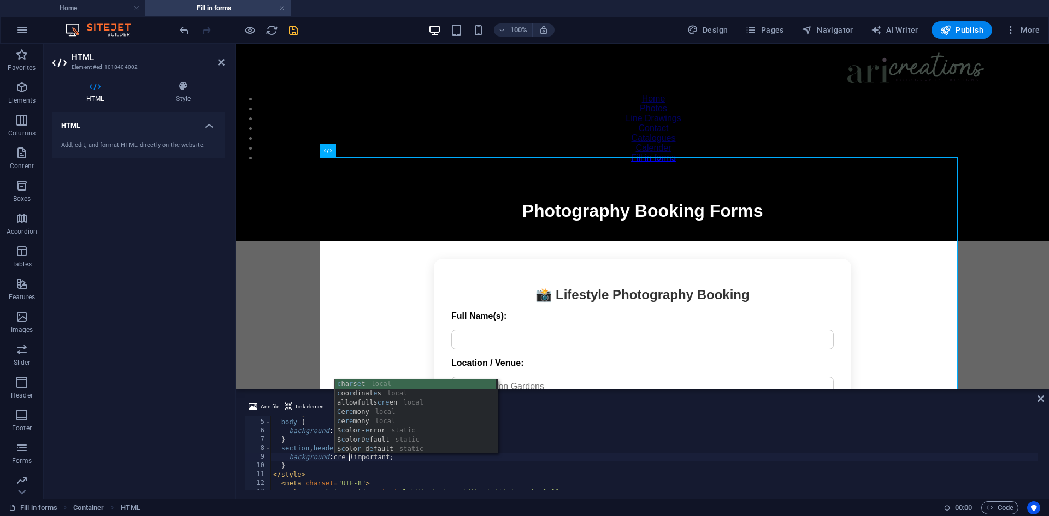
scroll to position [0, 7]
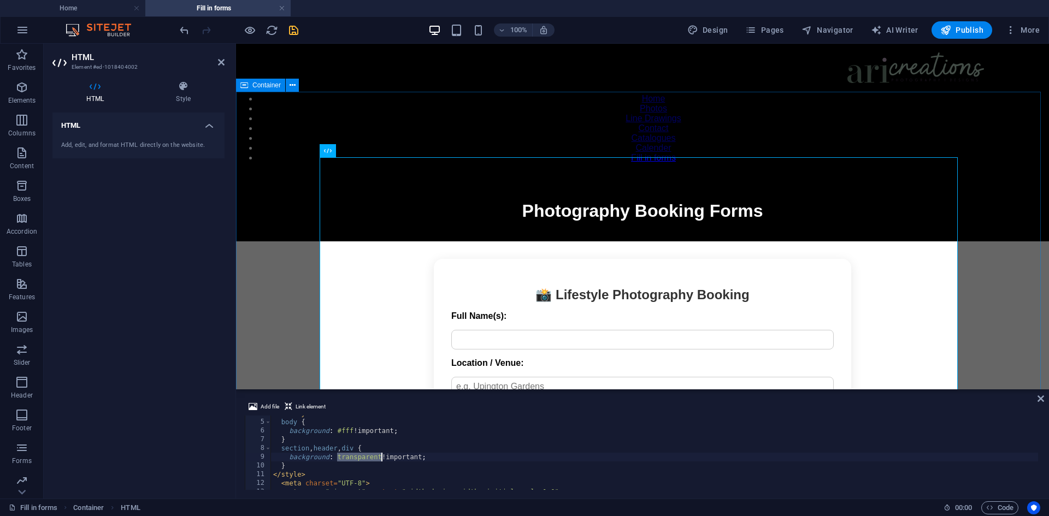
type textarea "background: transparent !important;"
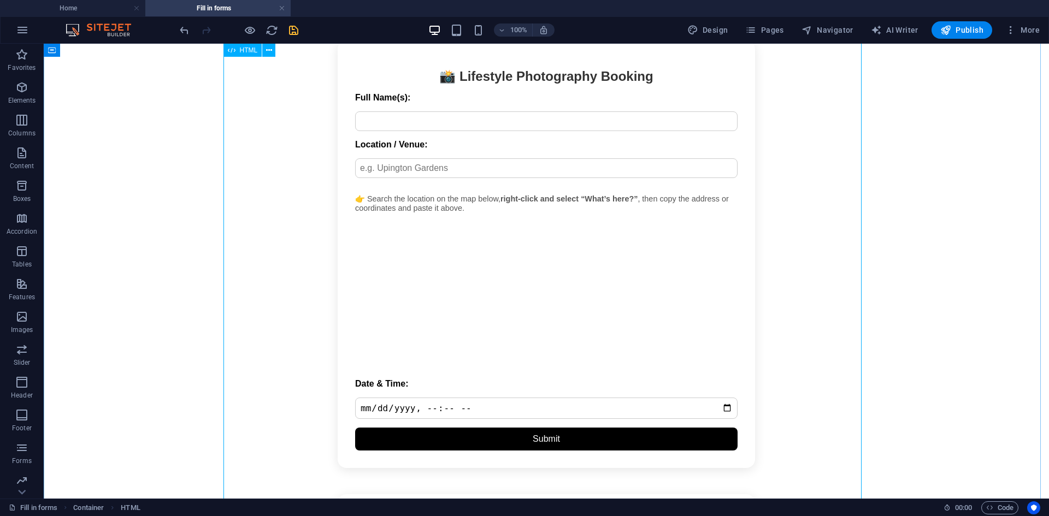
scroll to position [0, 0]
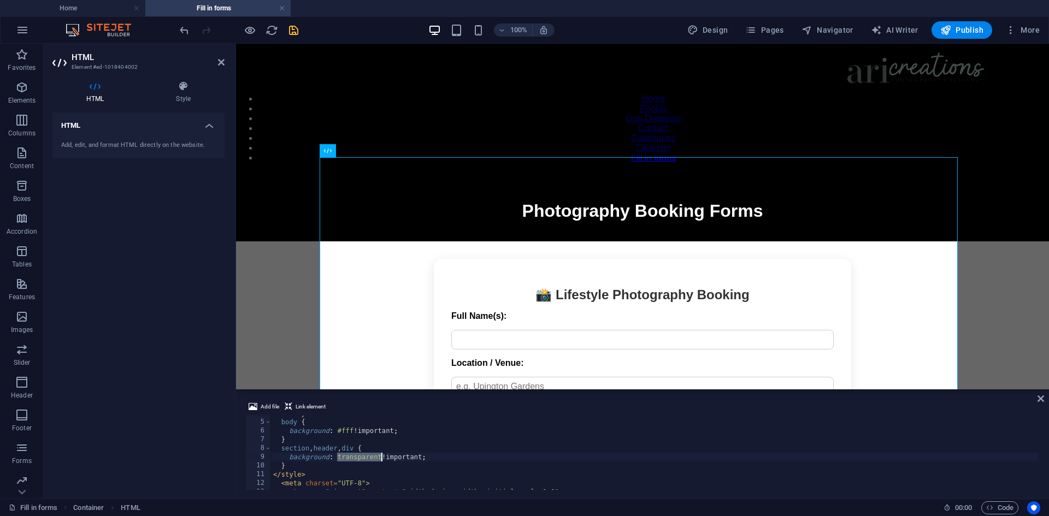
click at [440, 458] on div "< style > body { background : #fff !important ; } section , header , div { back…" at bounding box center [1039, 454] width 1536 height 90
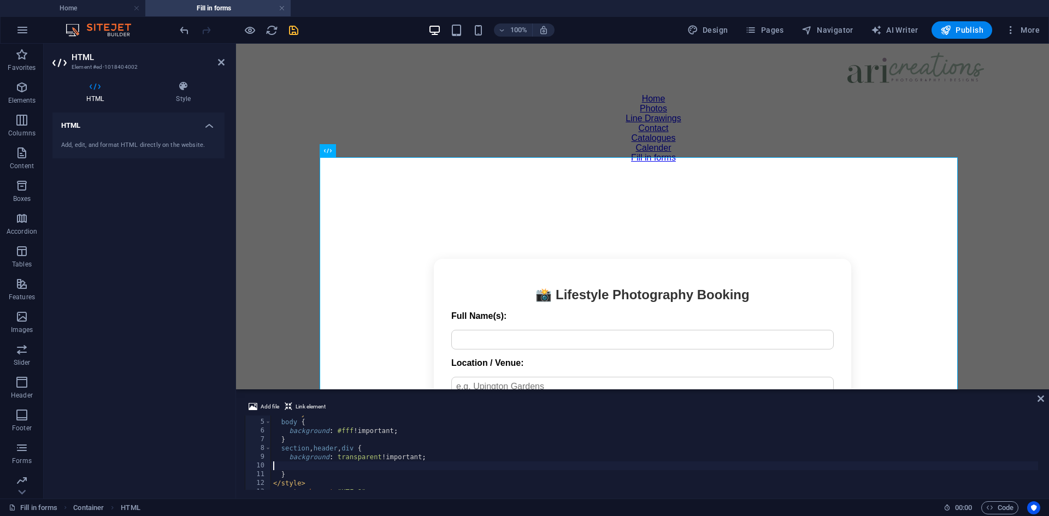
type textarea "background: transparent !important;"
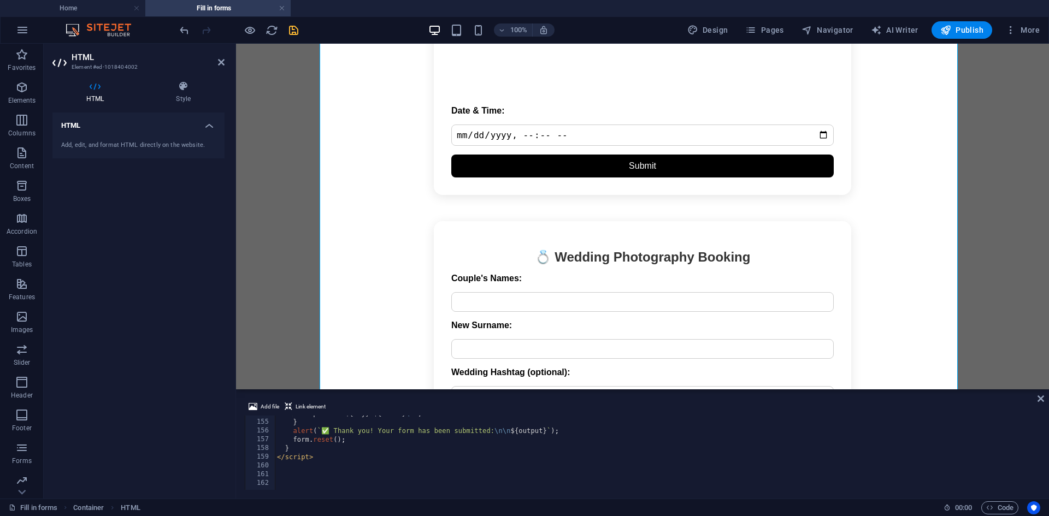
scroll to position [1344, 0]
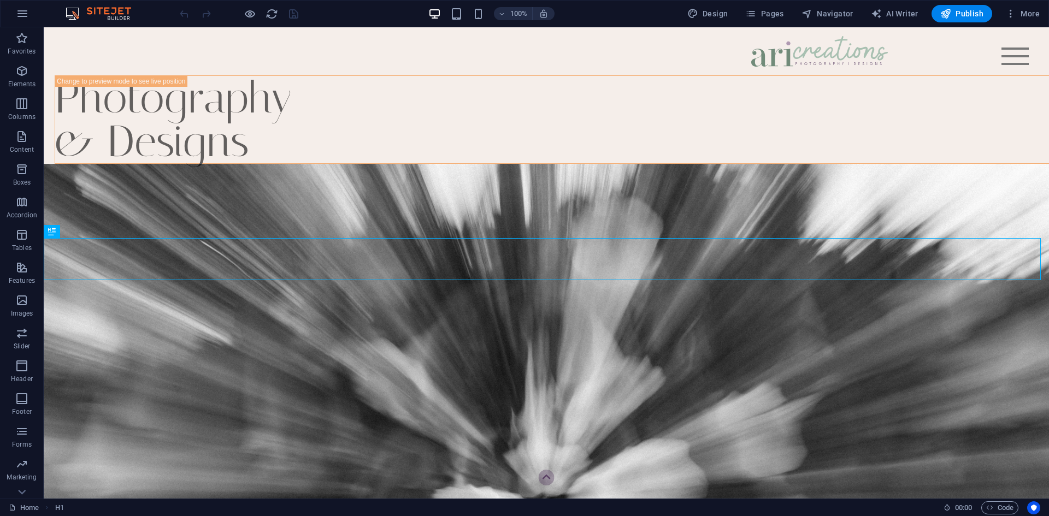
scroll to position [299, 0]
